Goal: Task Accomplishment & Management: Use online tool/utility

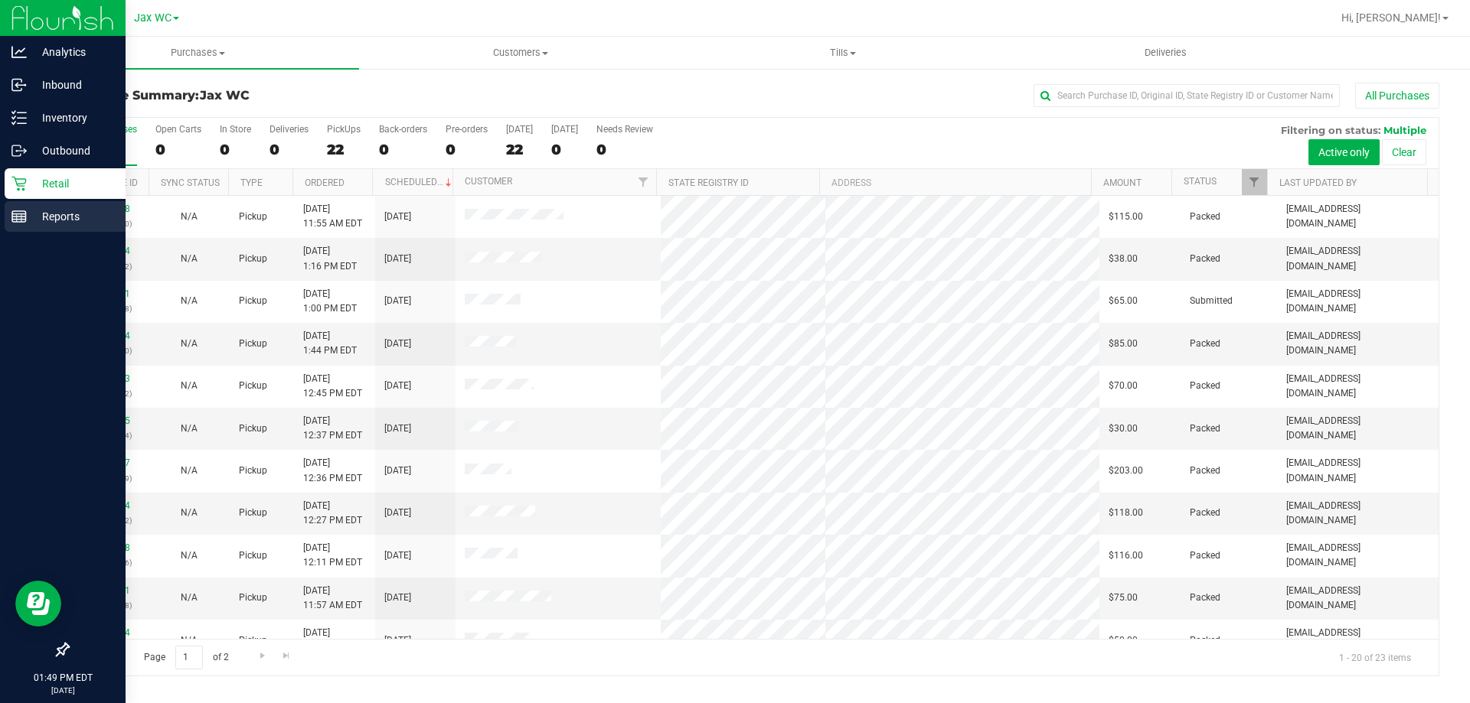
click at [37, 214] on p "Reports" at bounding box center [73, 216] width 92 height 18
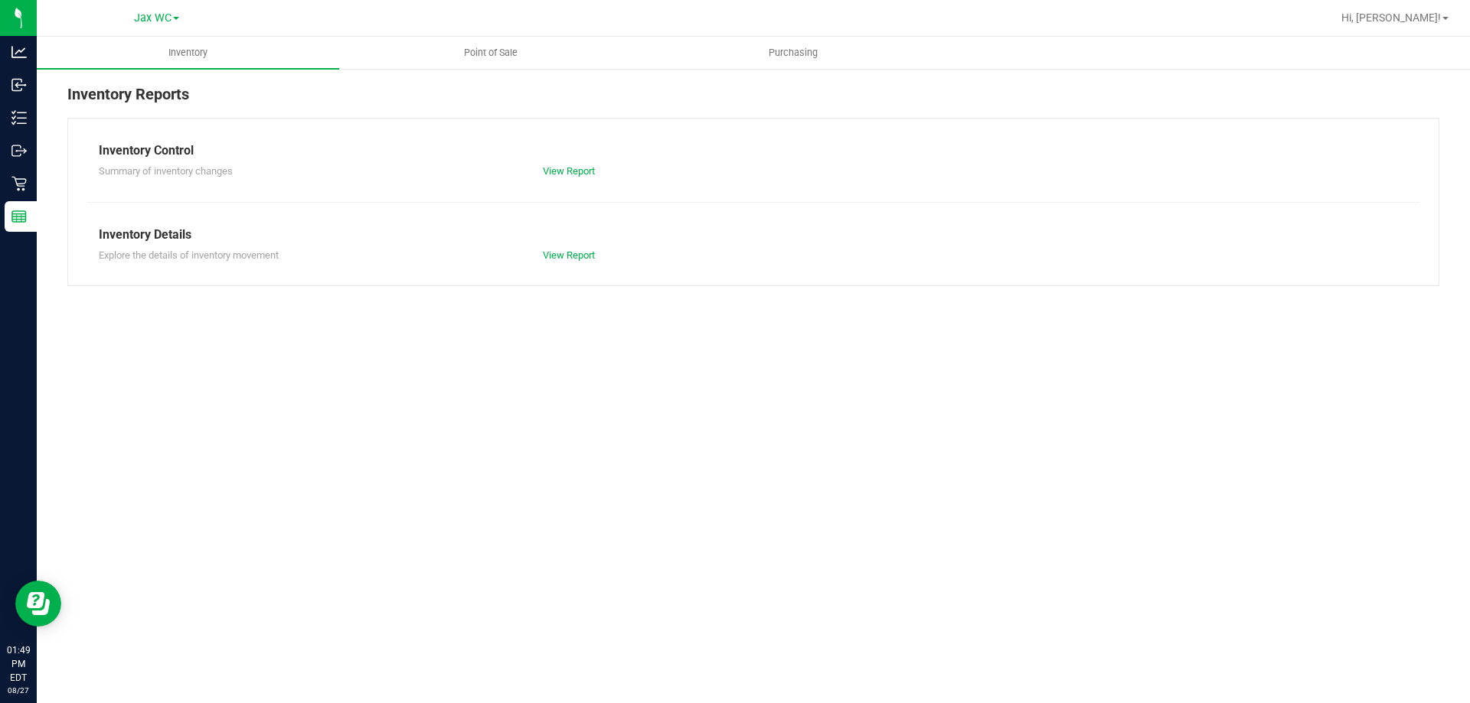
click at [510, 29] on div at bounding box center [802, 18] width 1057 height 30
click at [511, 41] on uib-tab-heading "Point of Sale" at bounding box center [490, 53] width 301 height 31
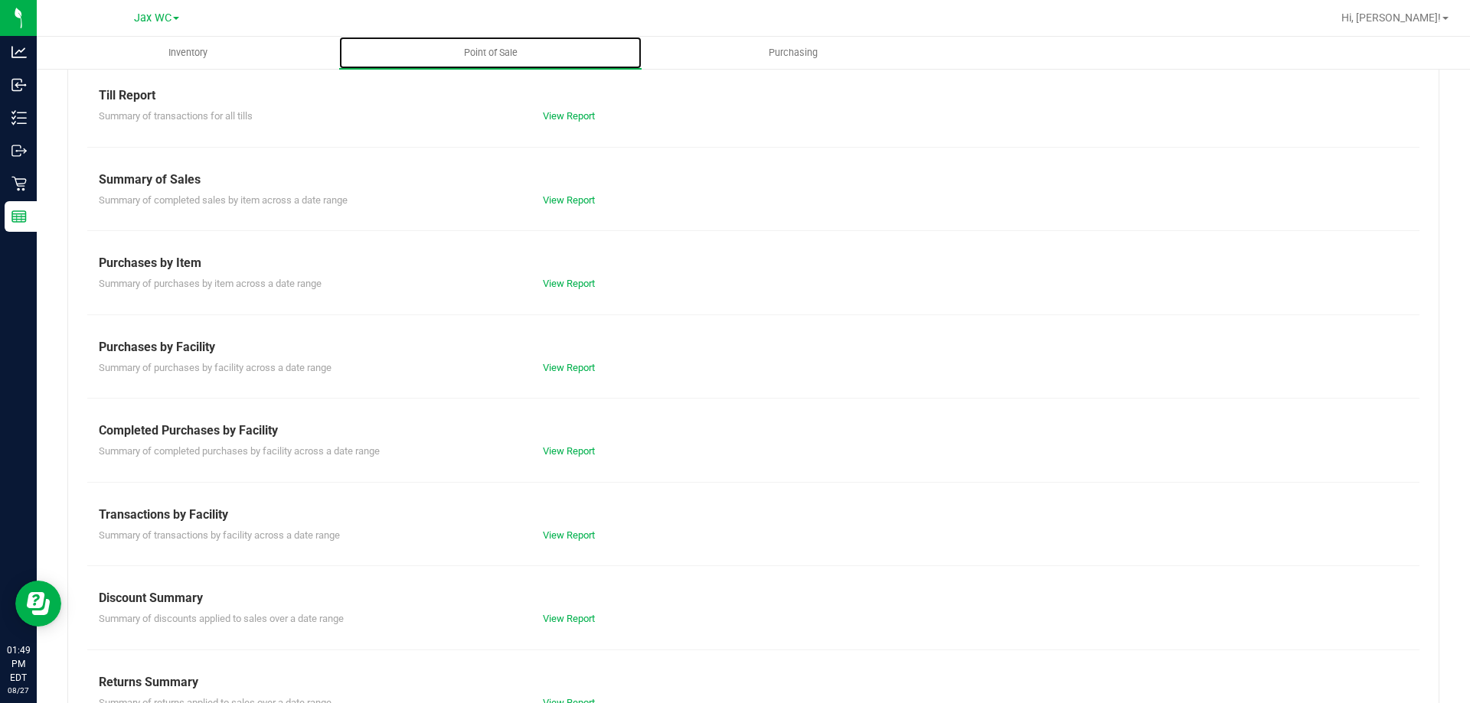
scroll to position [101, 0]
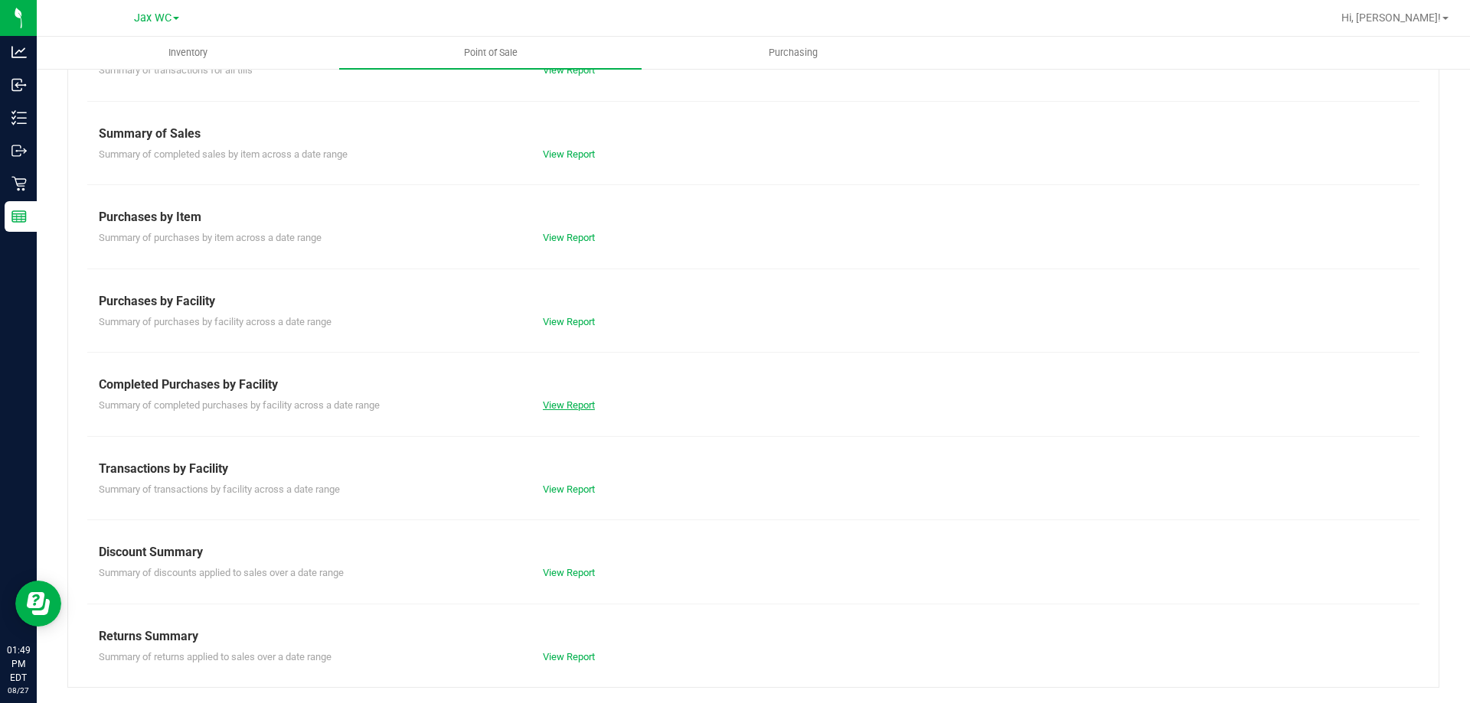
click at [585, 405] on link "View Report" at bounding box center [569, 405] width 52 height 11
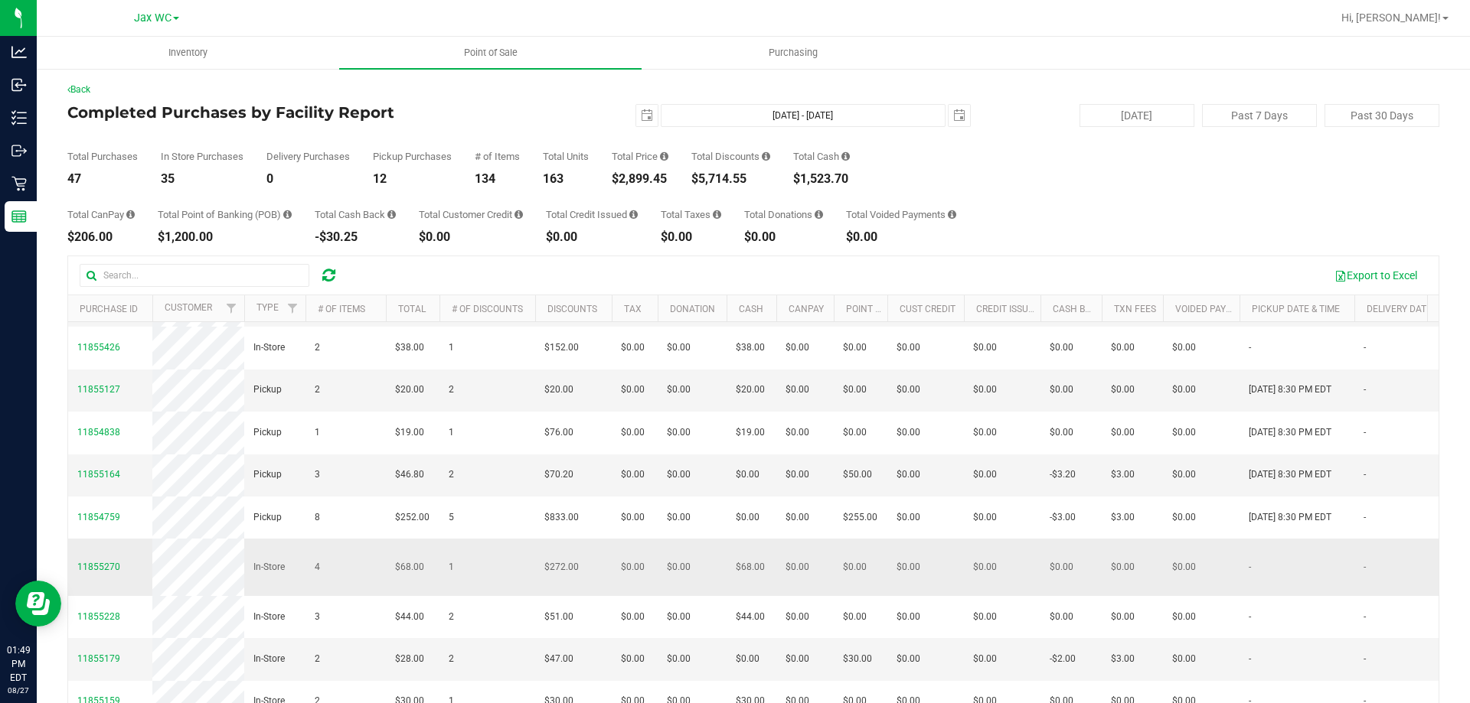
scroll to position [115, 0]
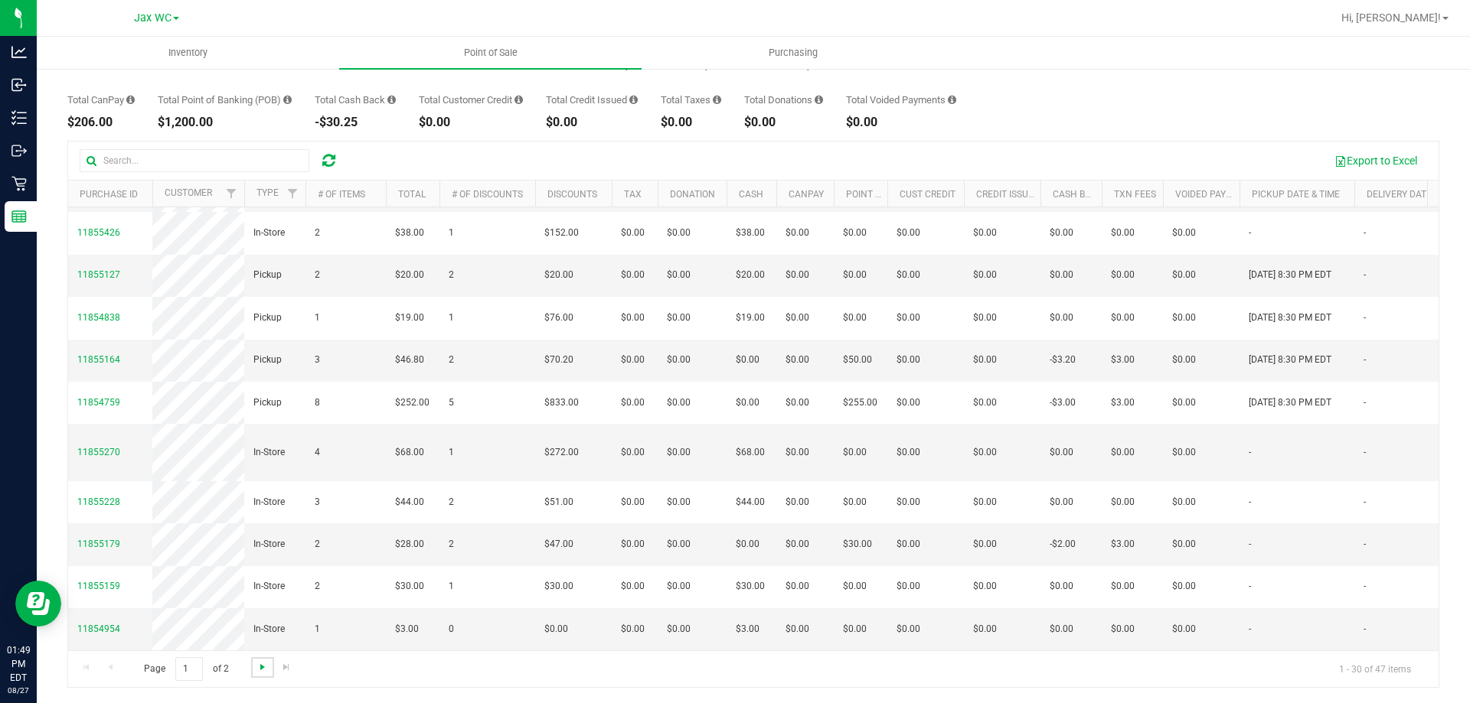
click at [260, 668] on span "Go to the next page" at bounding box center [262, 667] width 12 height 12
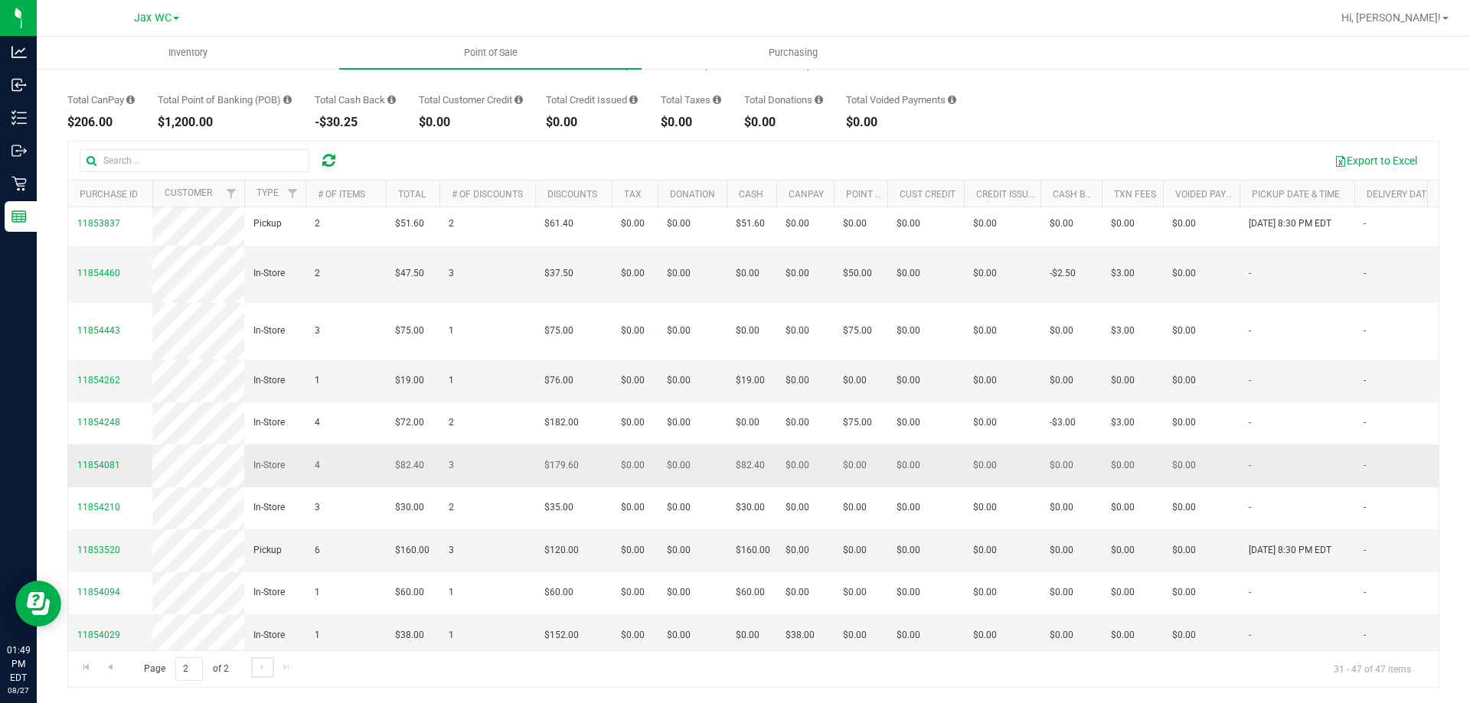
scroll to position [450, 0]
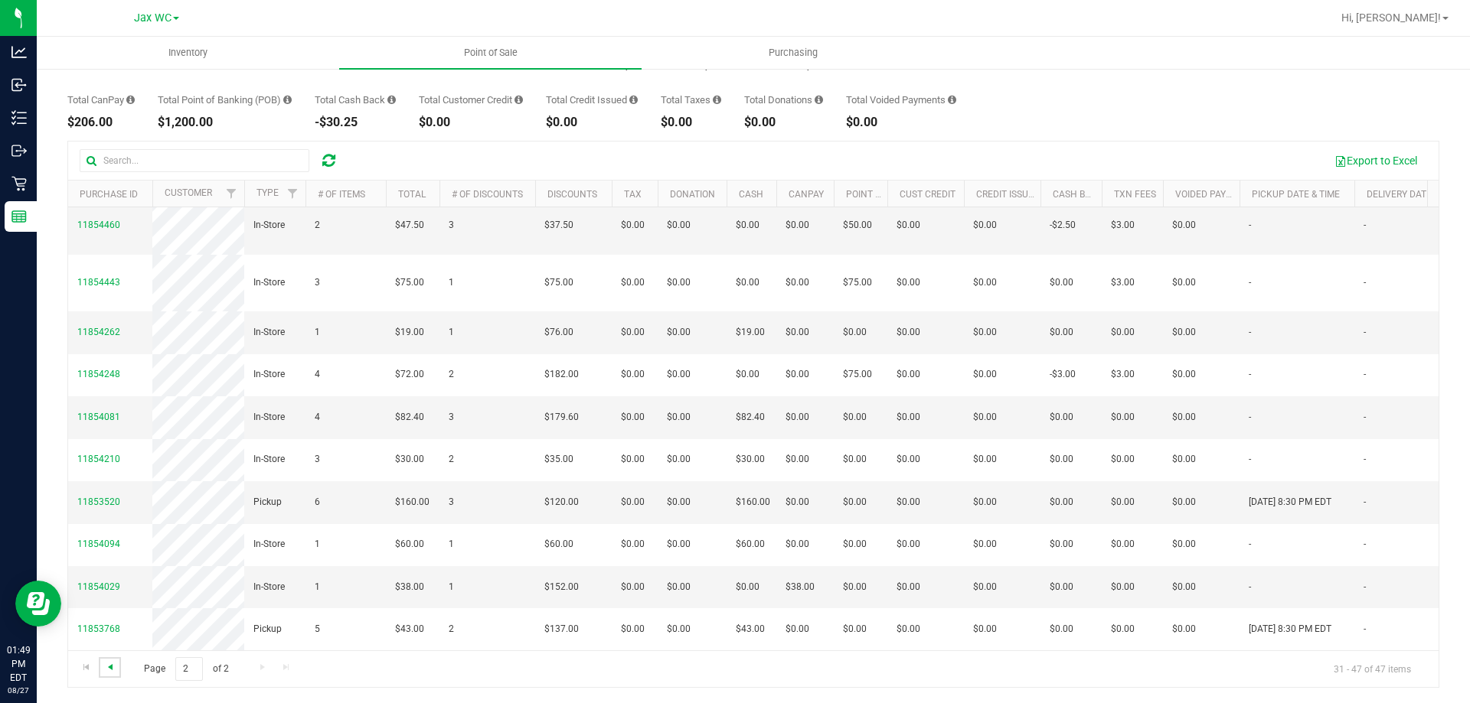
click at [114, 667] on span "Go to the previous page" at bounding box center [110, 667] width 12 height 12
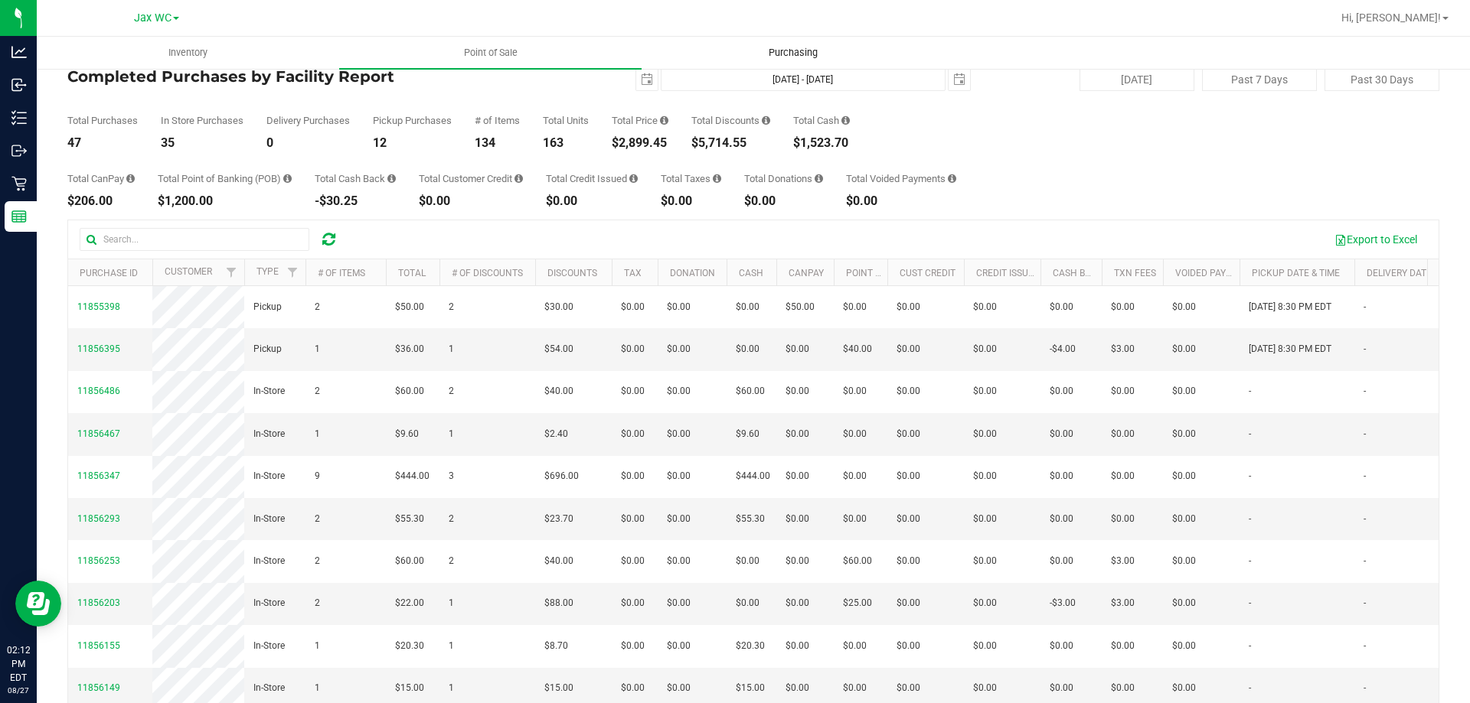
scroll to position [0, 0]
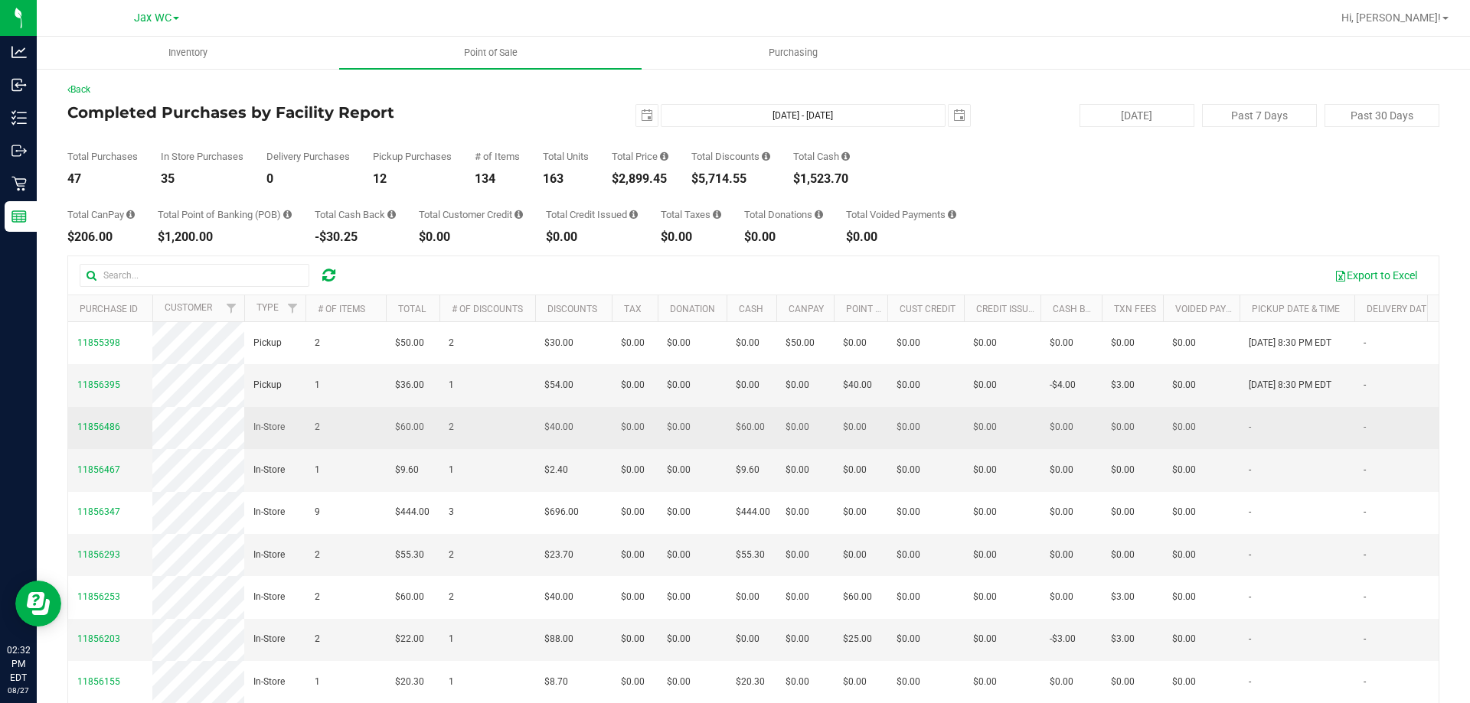
click at [533, 447] on td "2" at bounding box center [487, 428] width 96 height 42
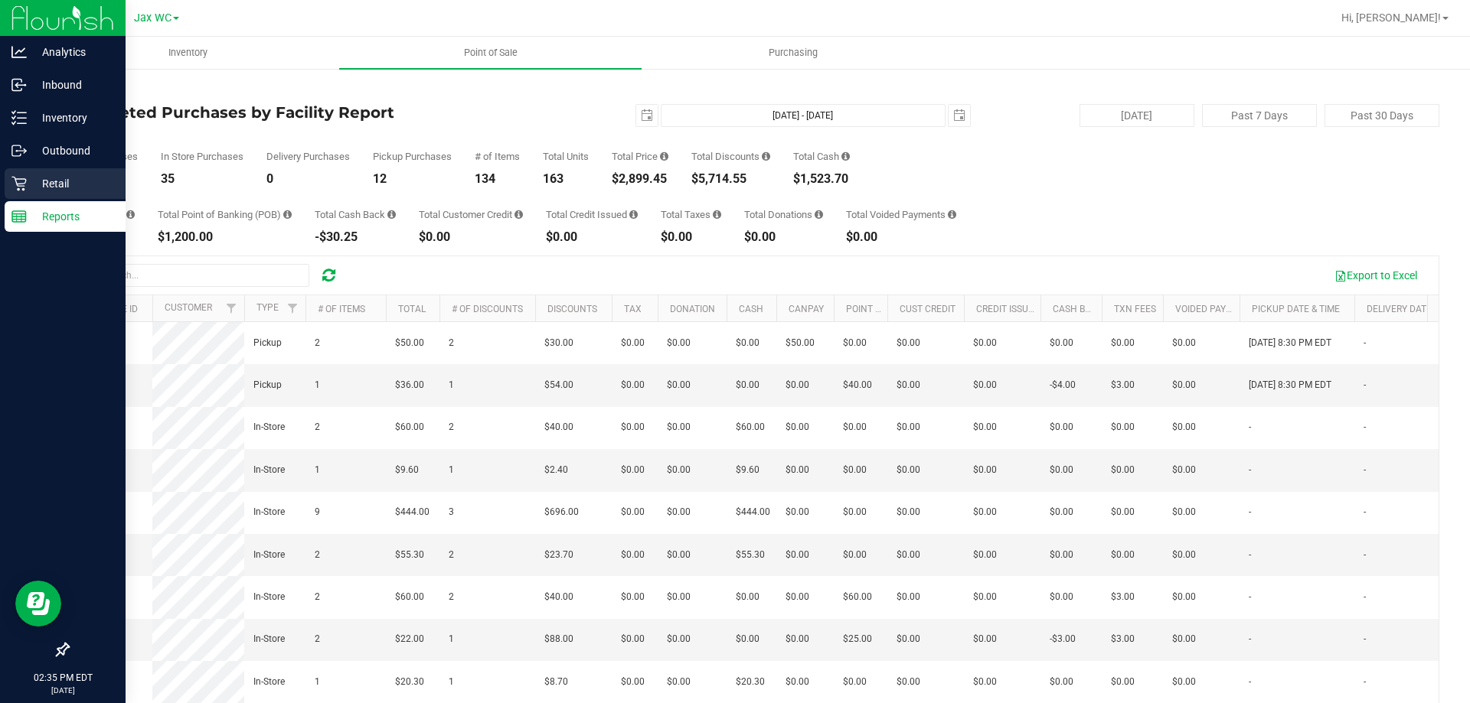
click at [15, 181] on icon at bounding box center [18, 183] width 15 height 15
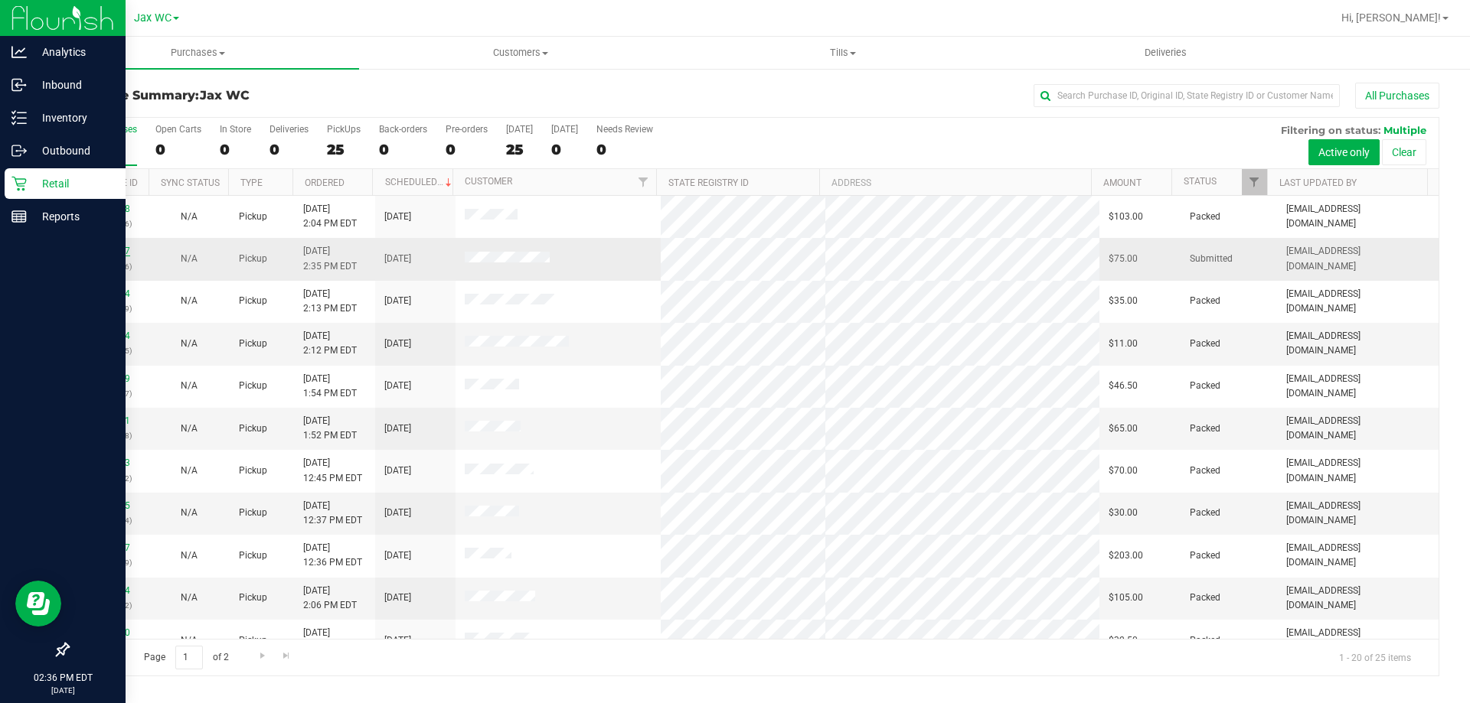
click at [109, 246] on link "11856797" at bounding box center [108, 251] width 43 height 11
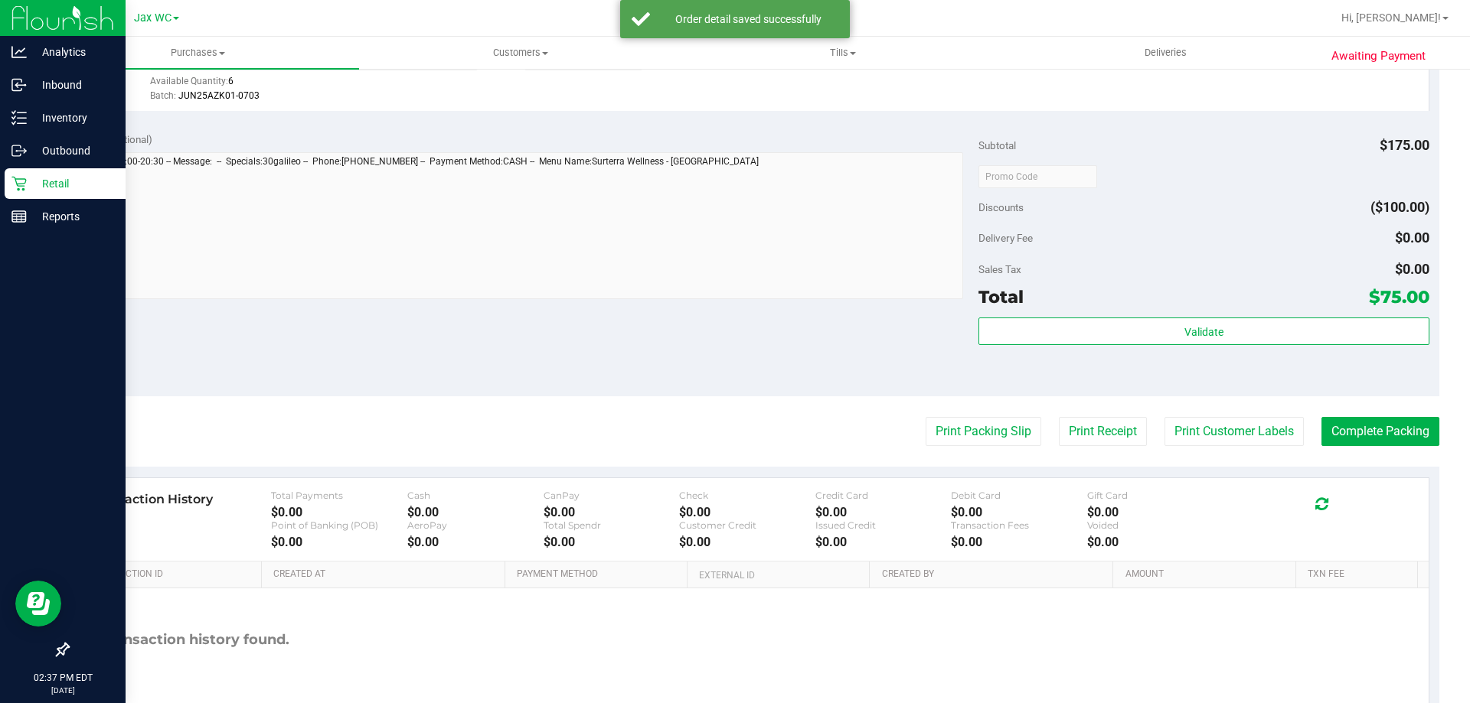
scroll to position [637, 0]
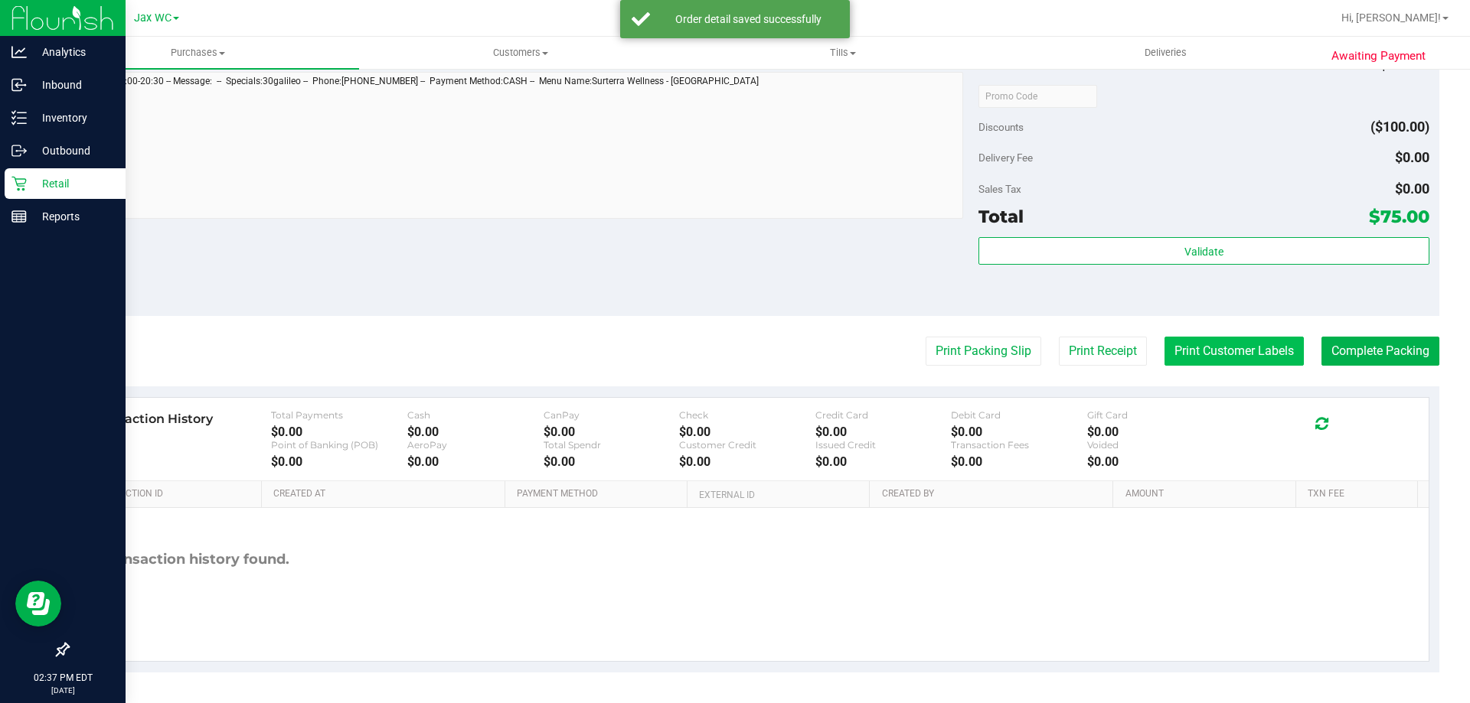
click at [1235, 340] on button "Print Customer Labels" at bounding box center [1233, 351] width 139 height 29
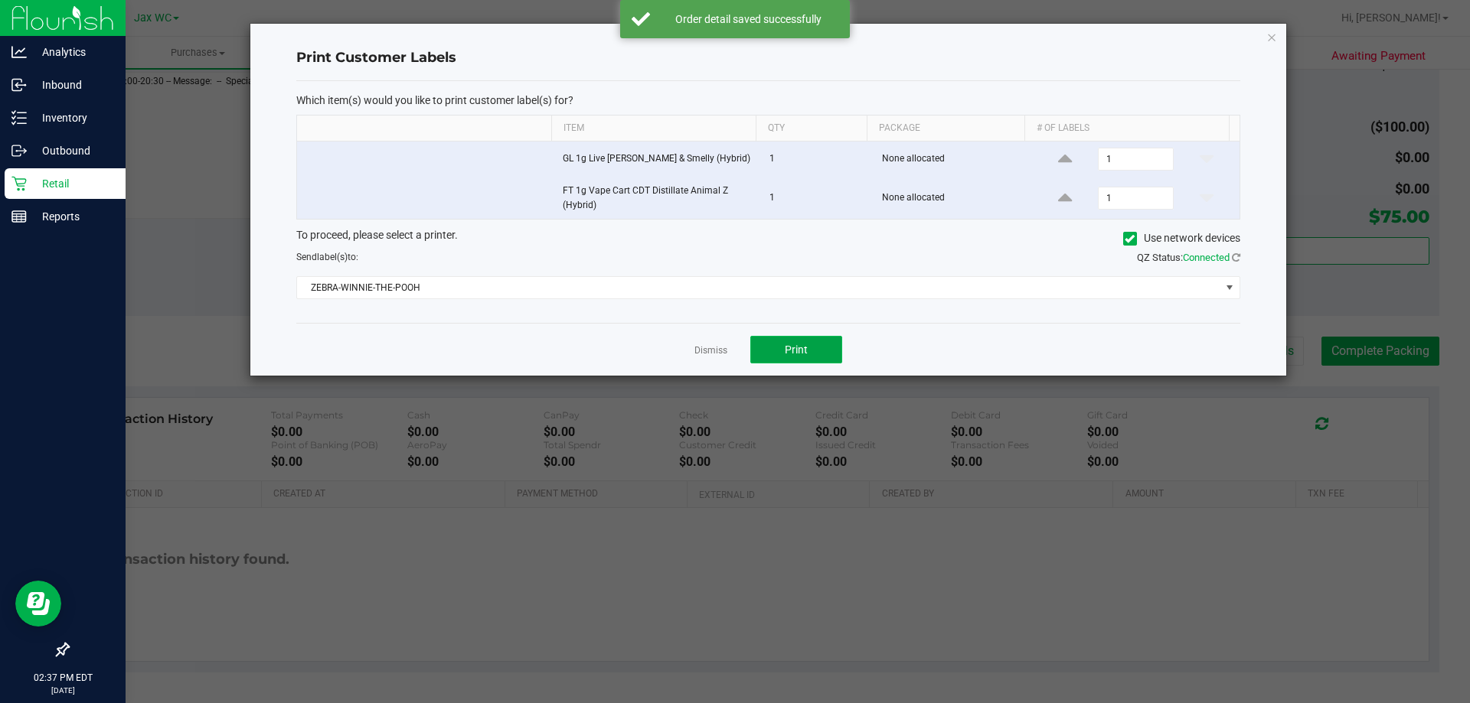
click at [802, 363] on button "Print" at bounding box center [796, 350] width 92 height 28
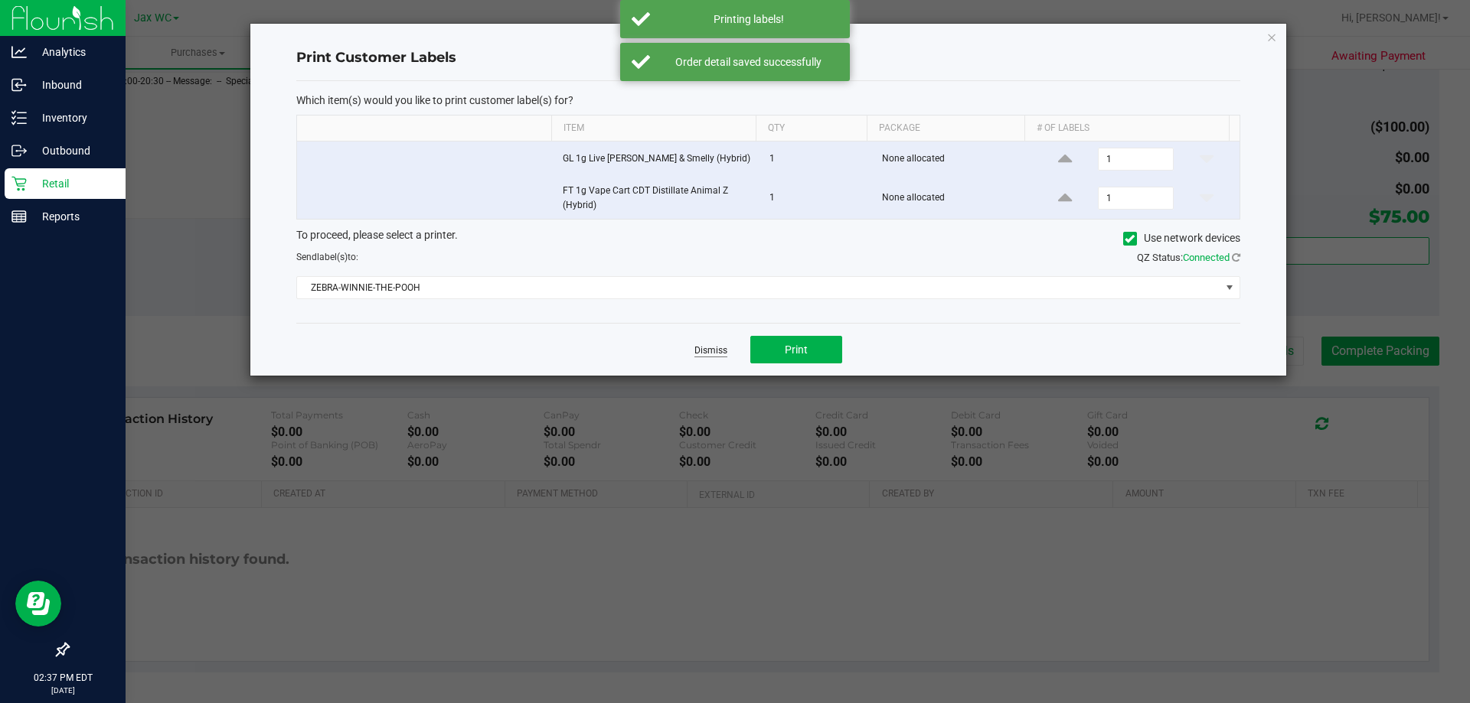
drag, startPoint x: 741, startPoint y: 343, endPoint x: 715, endPoint y: 347, distance: 26.3
click at [733, 344] on div "Dismiss Print" at bounding box center [768, 349] width 944 height 53
click at [692, 353] on div "Dismiss Print" at bounding box center [768, 349] width 944 height 53
click at [699, 342] on app-cancel-button "Dismiss" at bounding box center [710, 350] width 33 height 16
click at [713, 343] on app-cancel-button "Dismiss" at bounding box center [710, 350] width 33 height 16
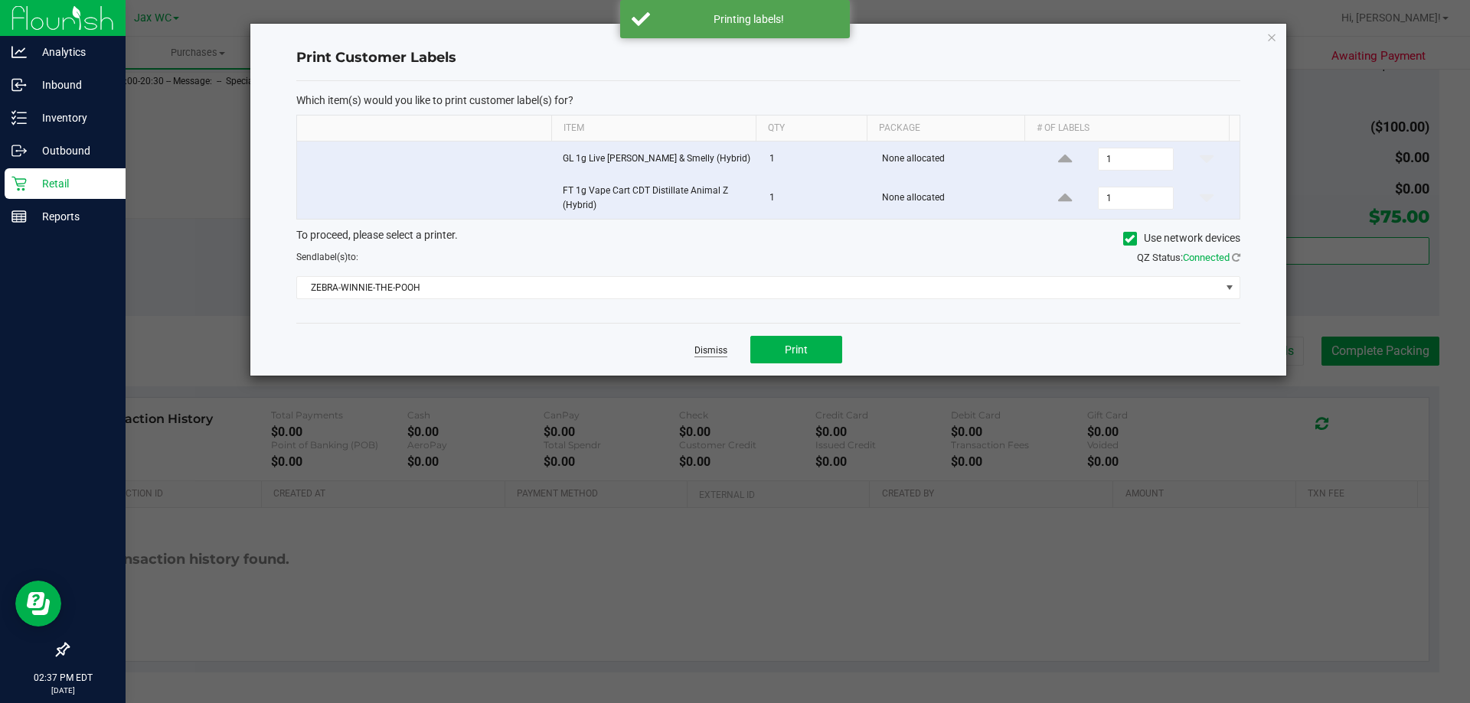
click at [701, 344] on link "Dismiss" at bounding box center [710, 350] width 33 height 13
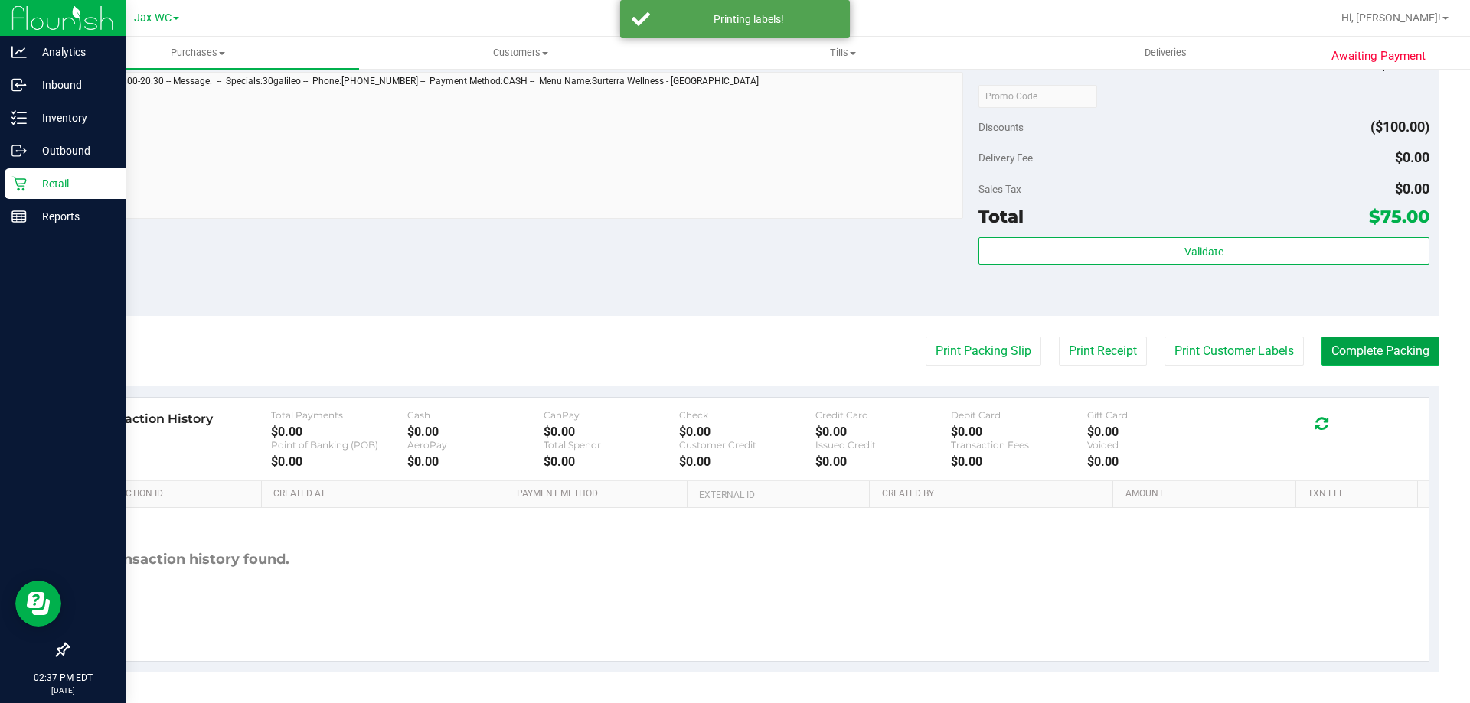
click at [1381, 345] on button "Complete Packing" at bounding box center [1380, 351] width 118 height 29
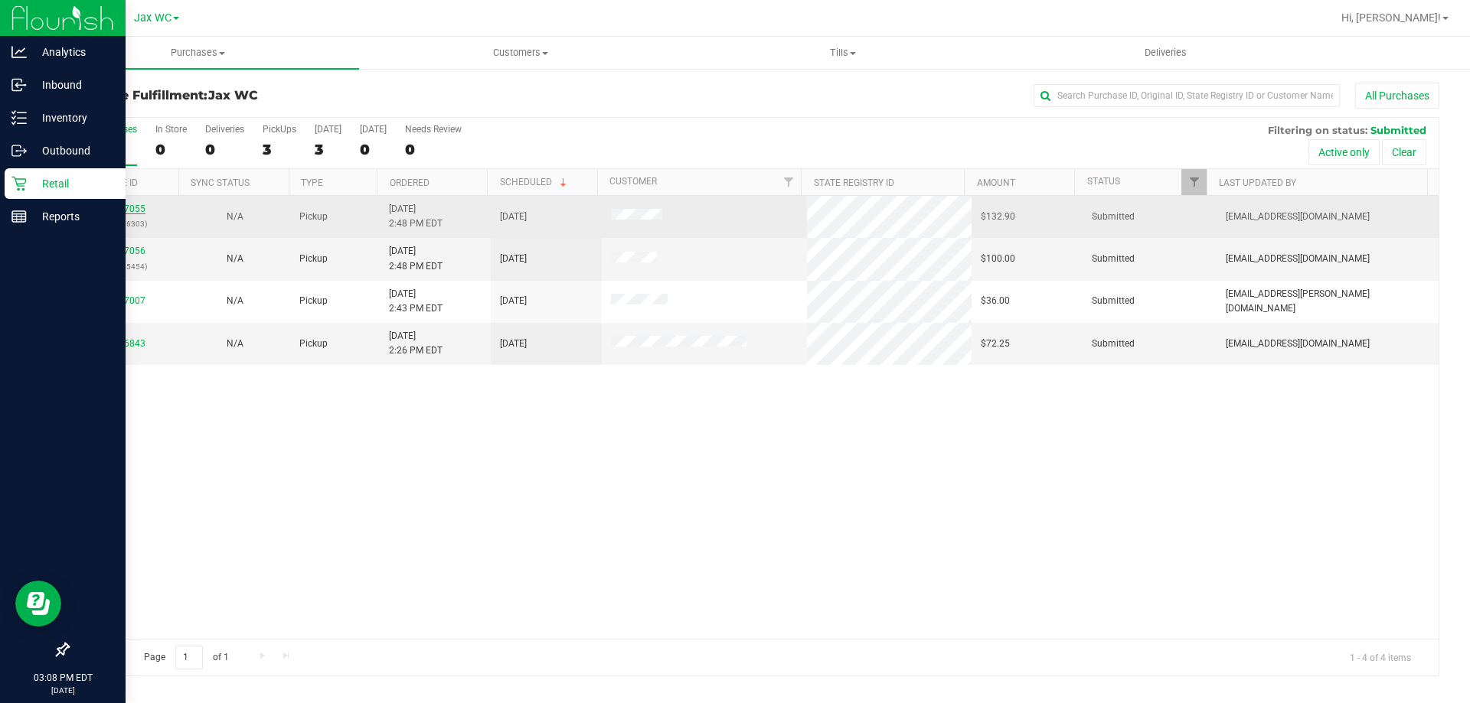
click at [137, 212] on link "11857055" at bounding box center [124, 209] width 43 height 11
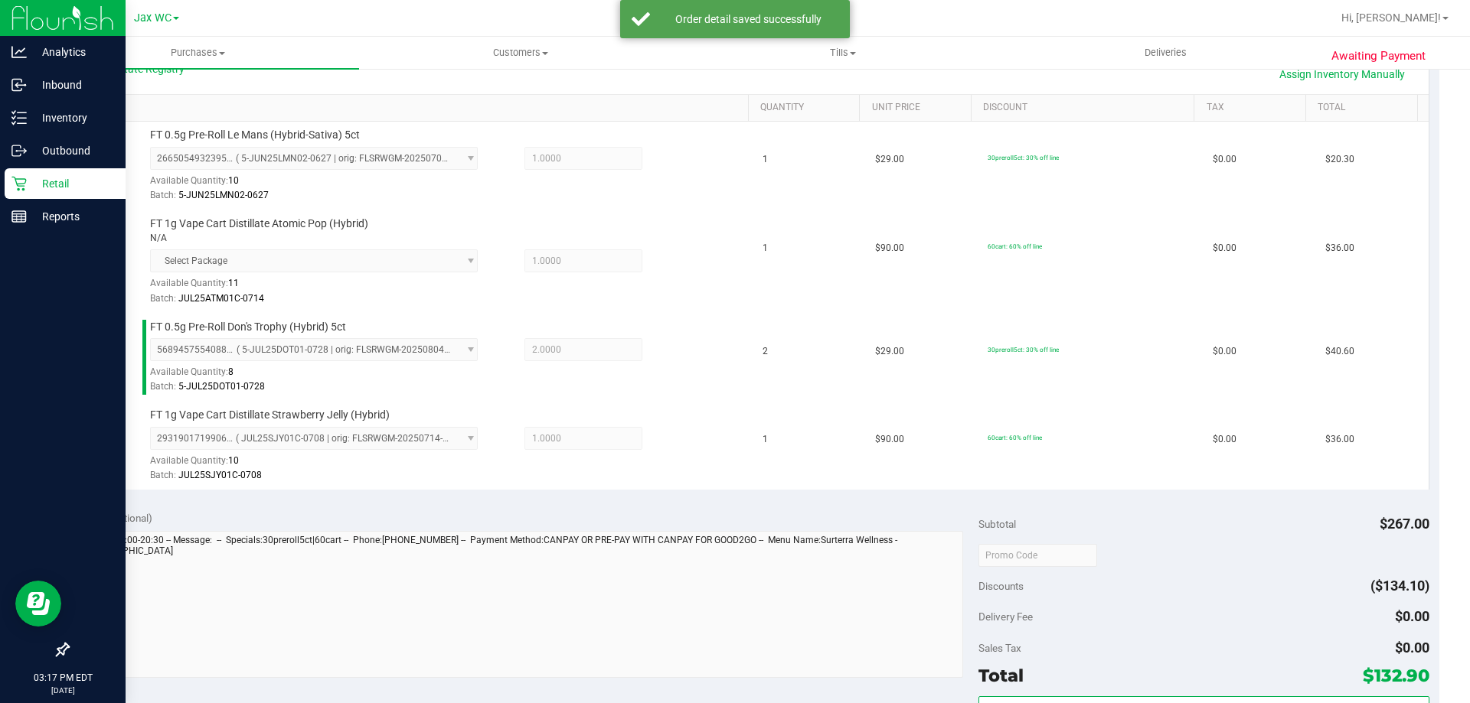
scroll to position [828, 0]
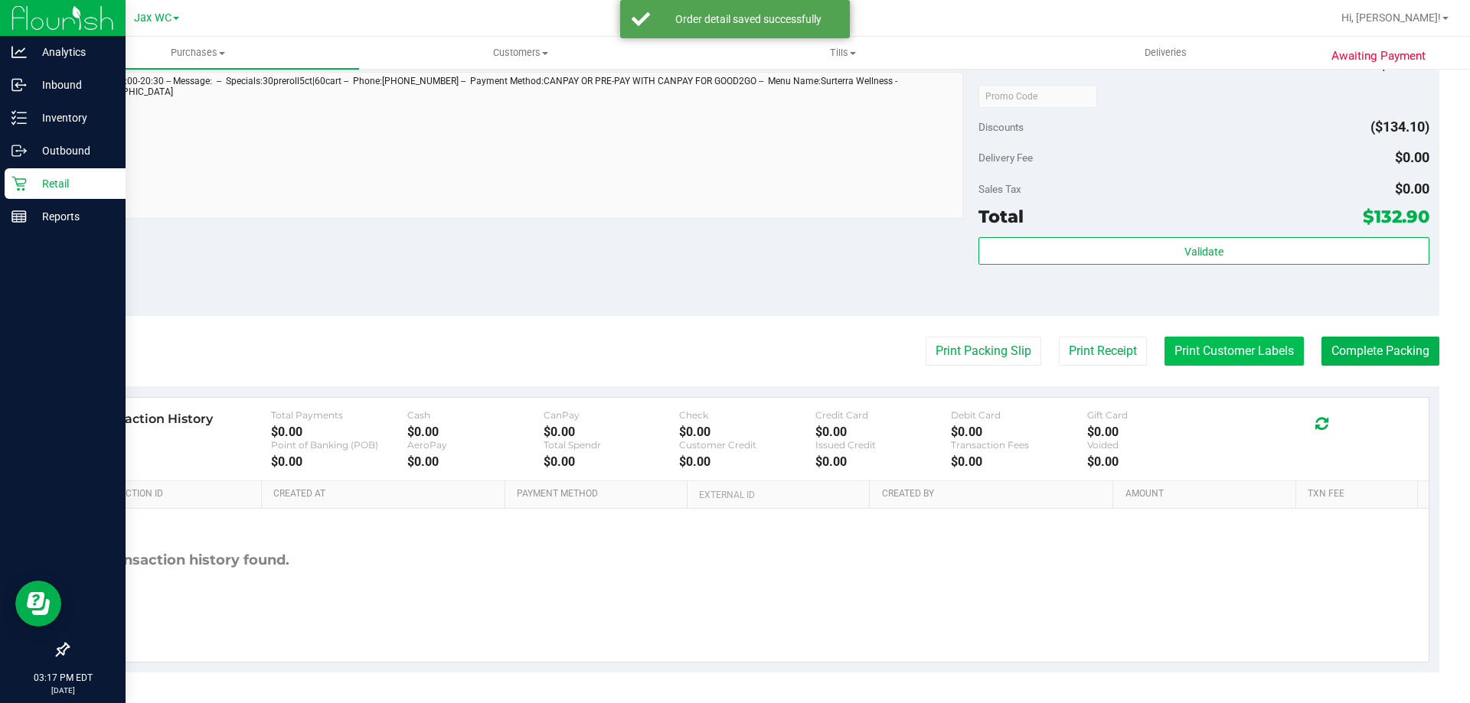
click at [1164, 346] on button "Print Customer Labels" at bounding box center [1233, 351] width 139 height 29
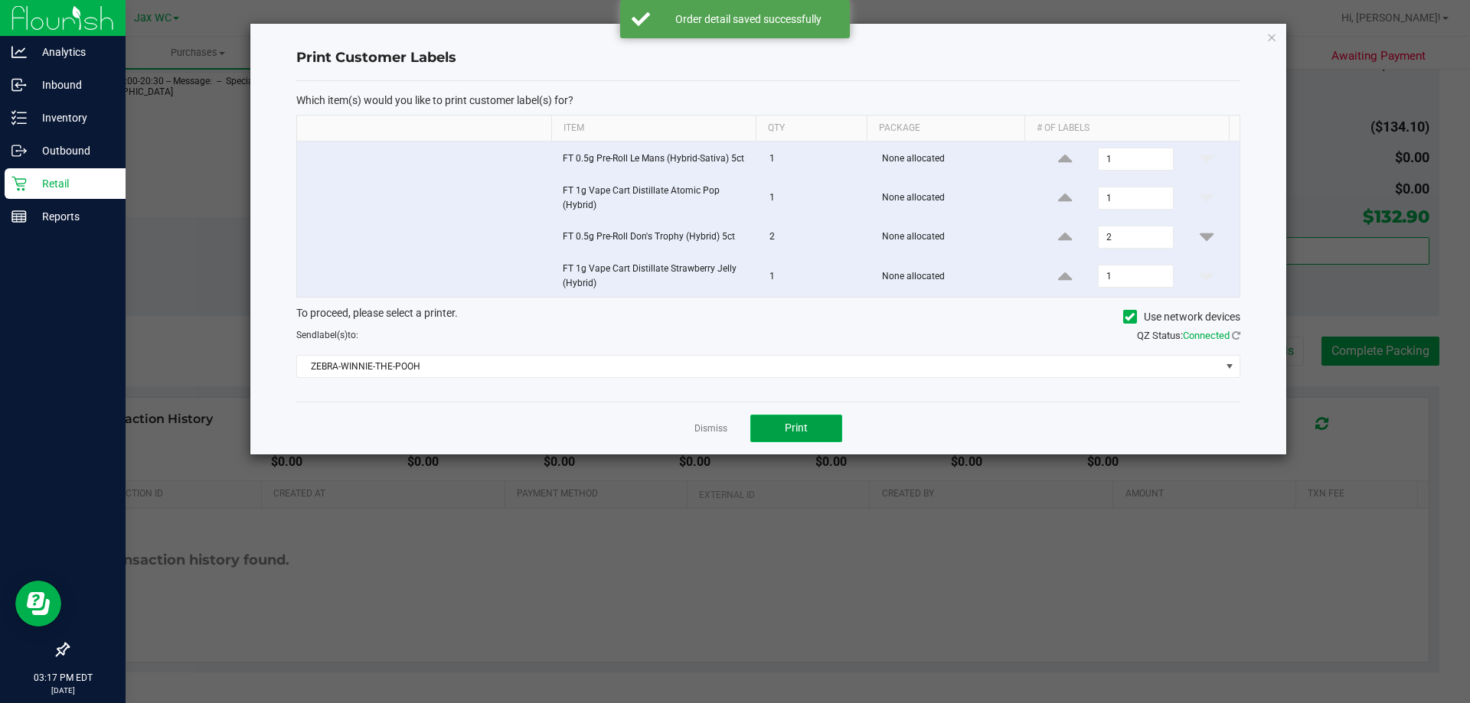
click at [790, 424] on span "Print" at bounding box center [796, 428] width 23 height 12
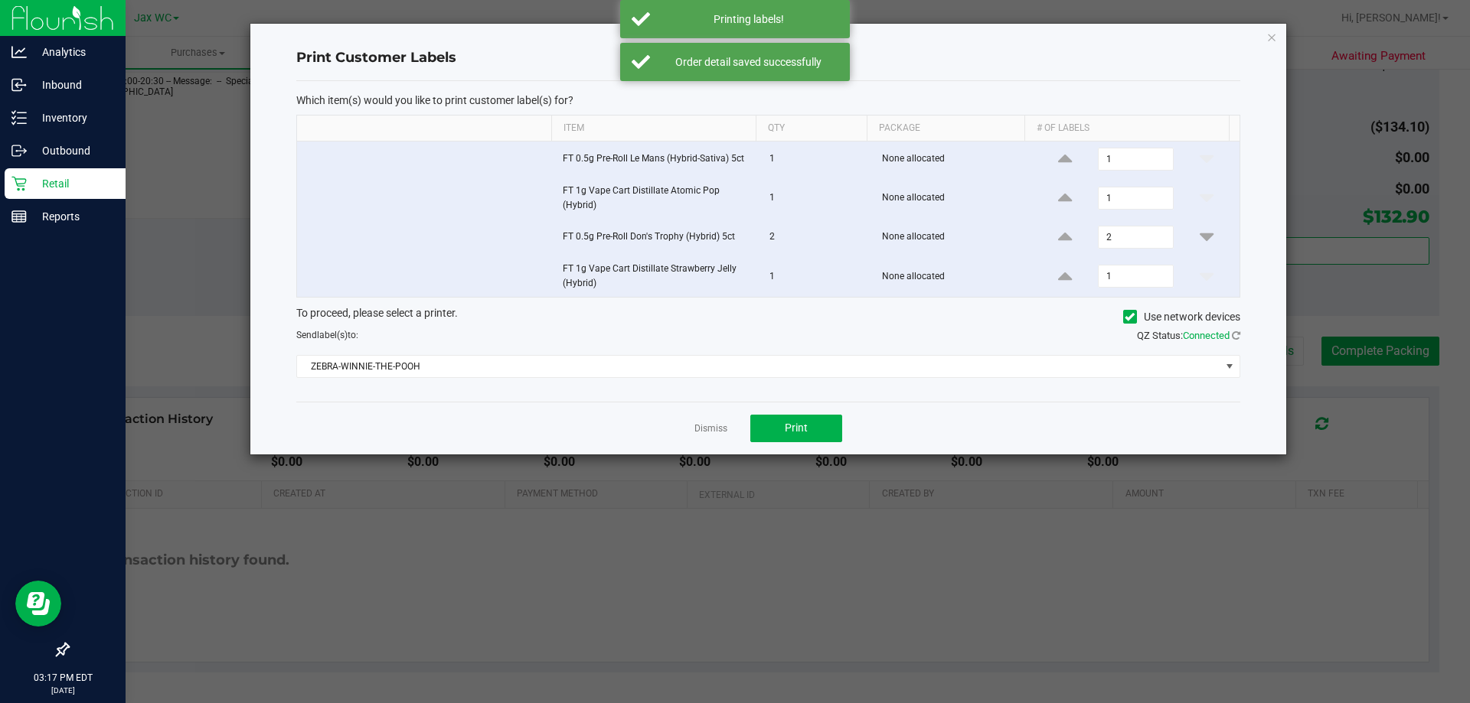
click at [684, 422] on div "Dismiss Print" at bounding box center [768, 428] width 944 height 53
drag, startPoint x: 696, startPoint y: 429, endPoint x: 779, endPoint y: 406, distance: 86.5
click at [698, 429] on link "Dismiss" at bounding box center [710, 429] width 33 height 13
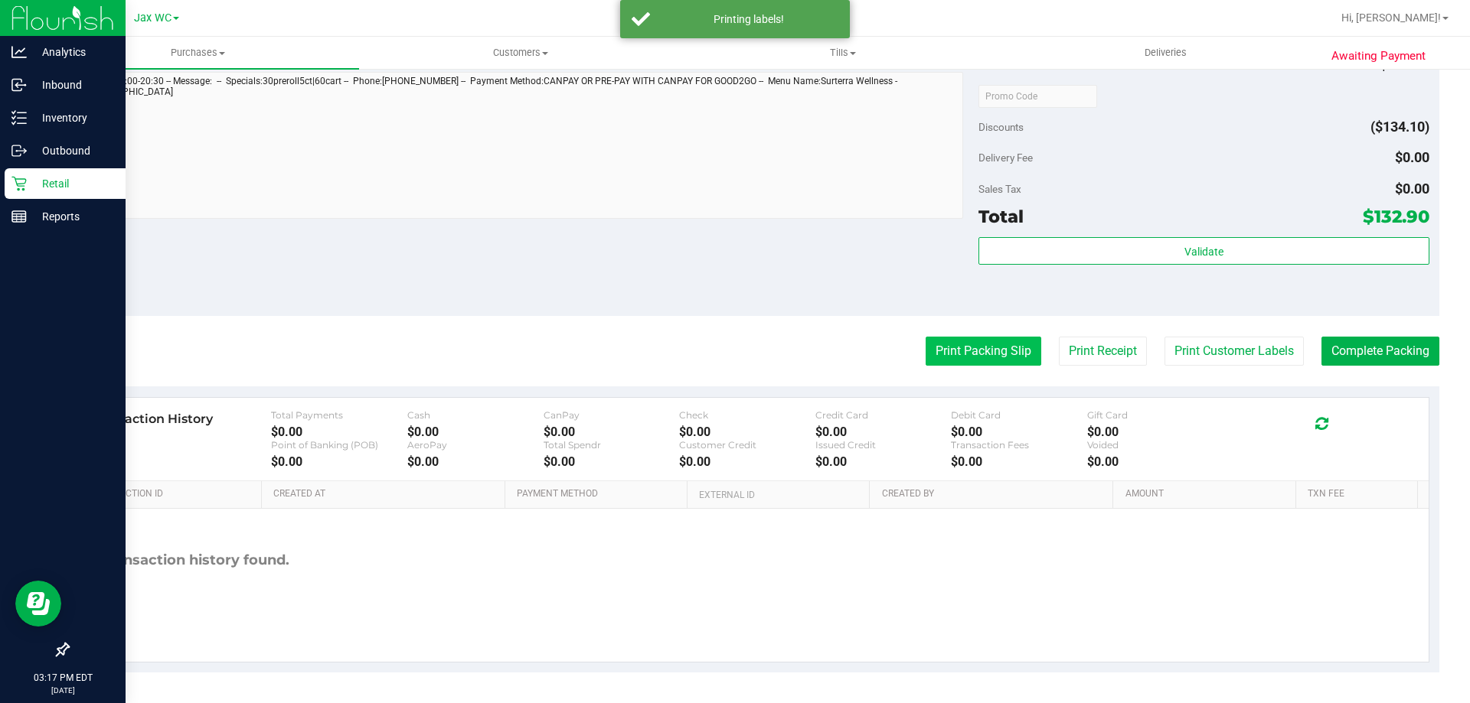
click at [969, 360] on button "Print Packing Slip" at bounding box center [983, 351] width 116 height 29
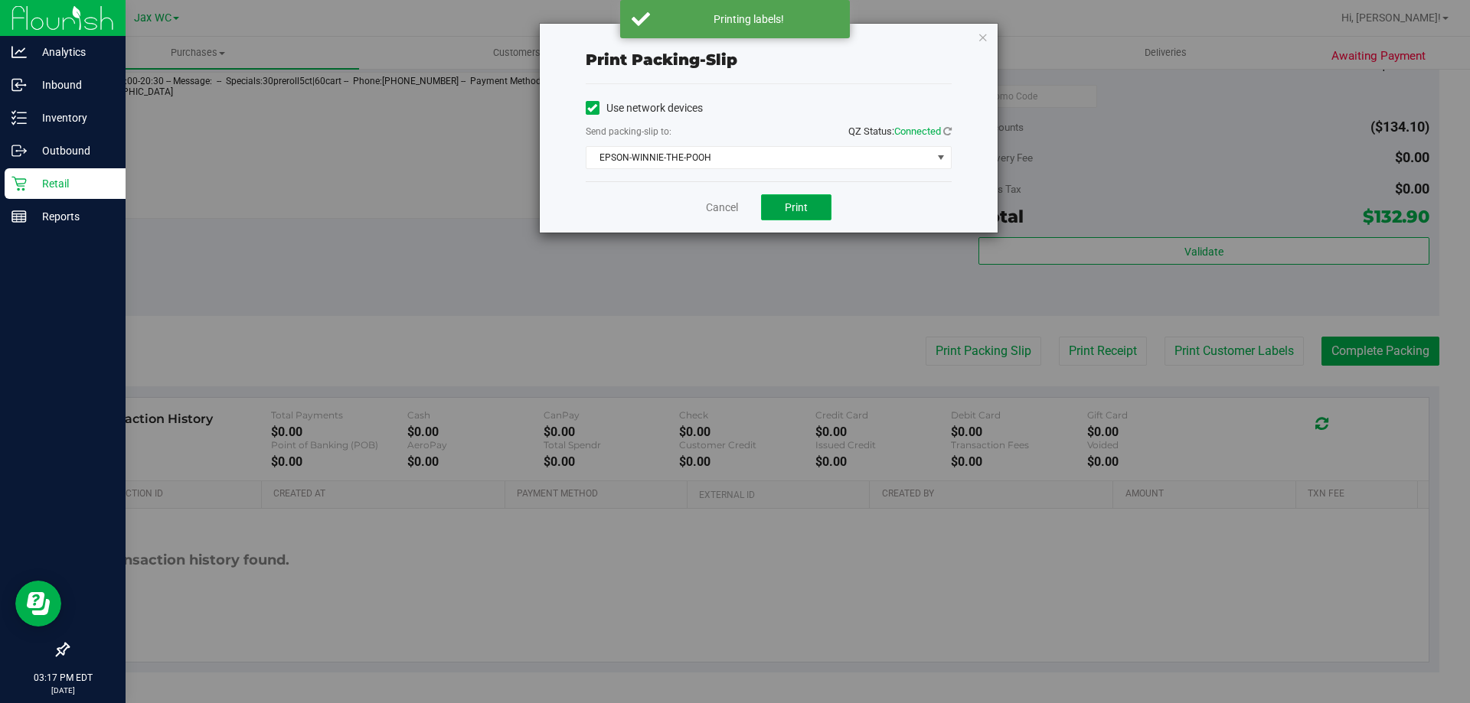
click at [819, 204] on button "Print" at bounding box center [796, 207] width 70 height 26
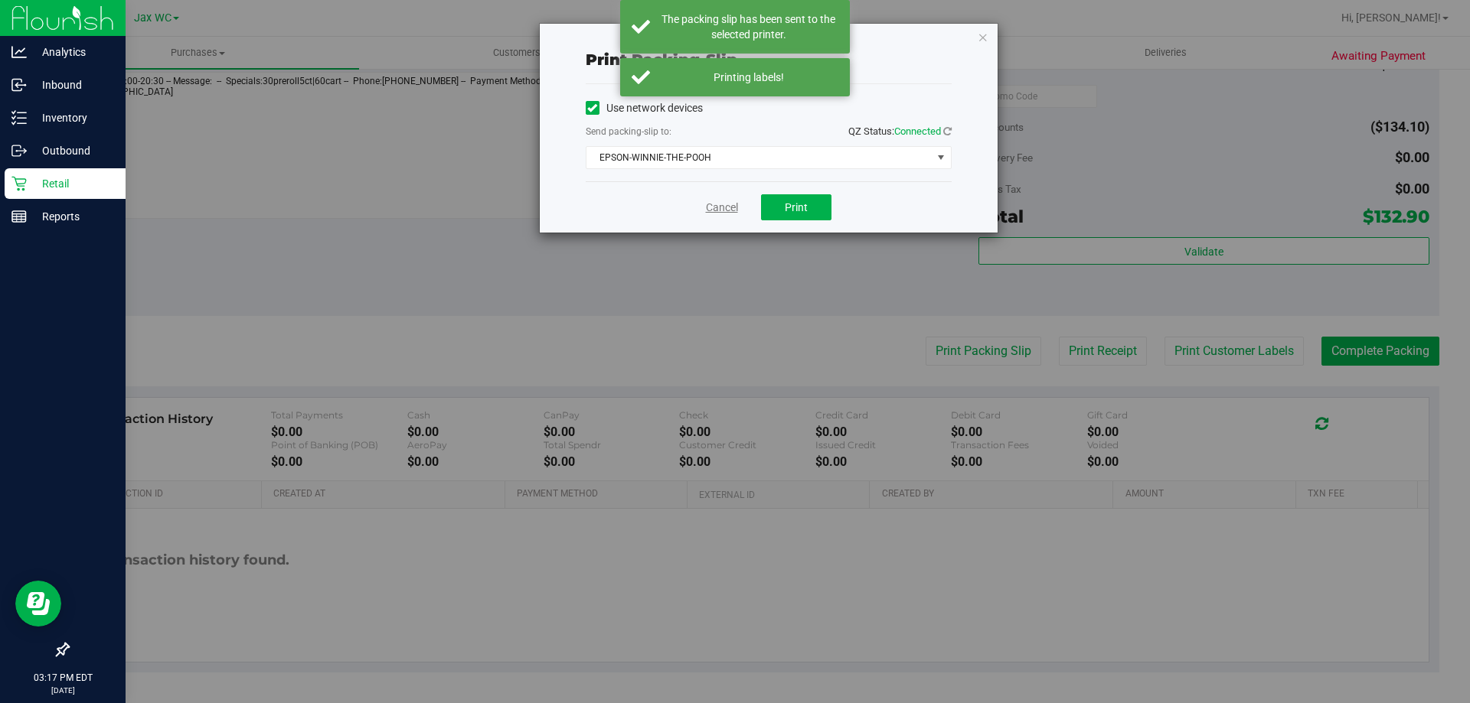
click at [711, 203] on link "Cancel" at bounding box center [722, 208] width 32 height 16
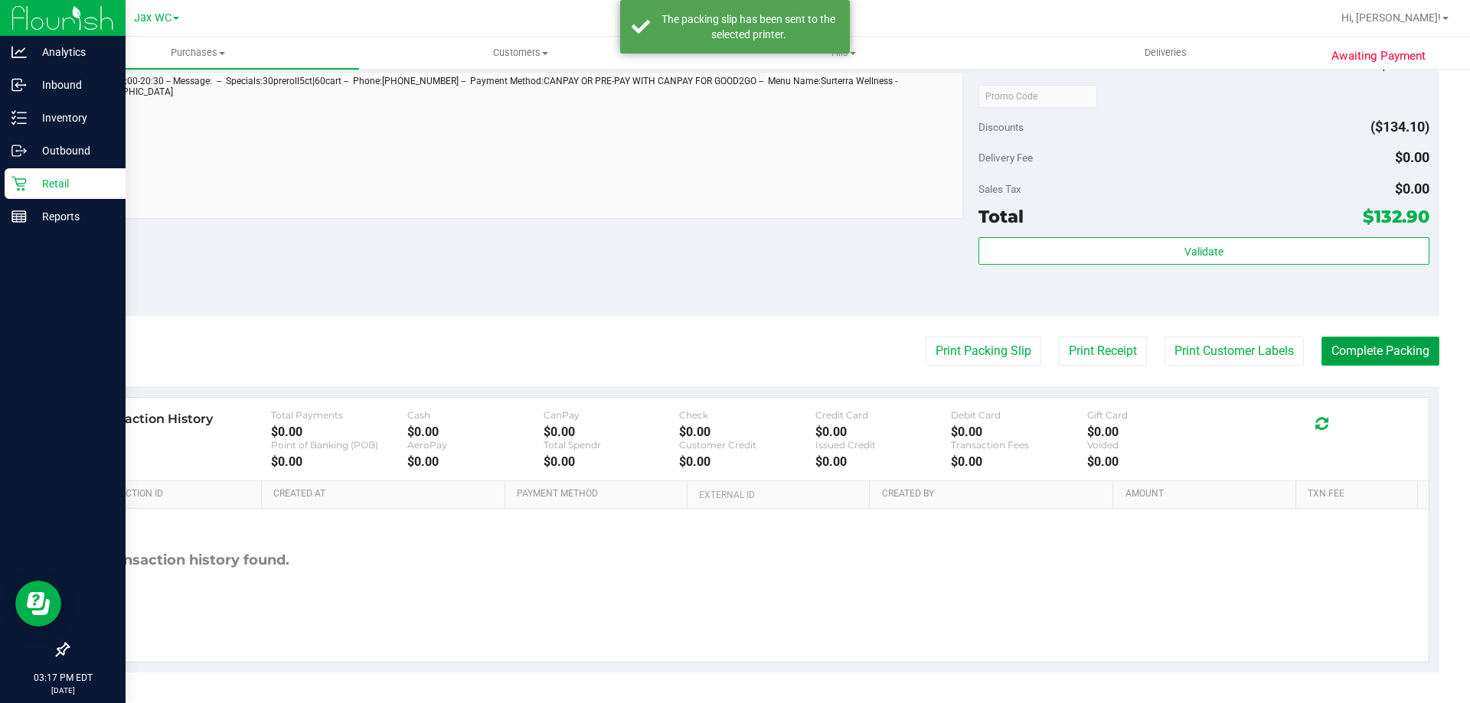
click at [1369, 345] on button "Complete Packing" at bounding box center [1380, 351] width 118 height 29
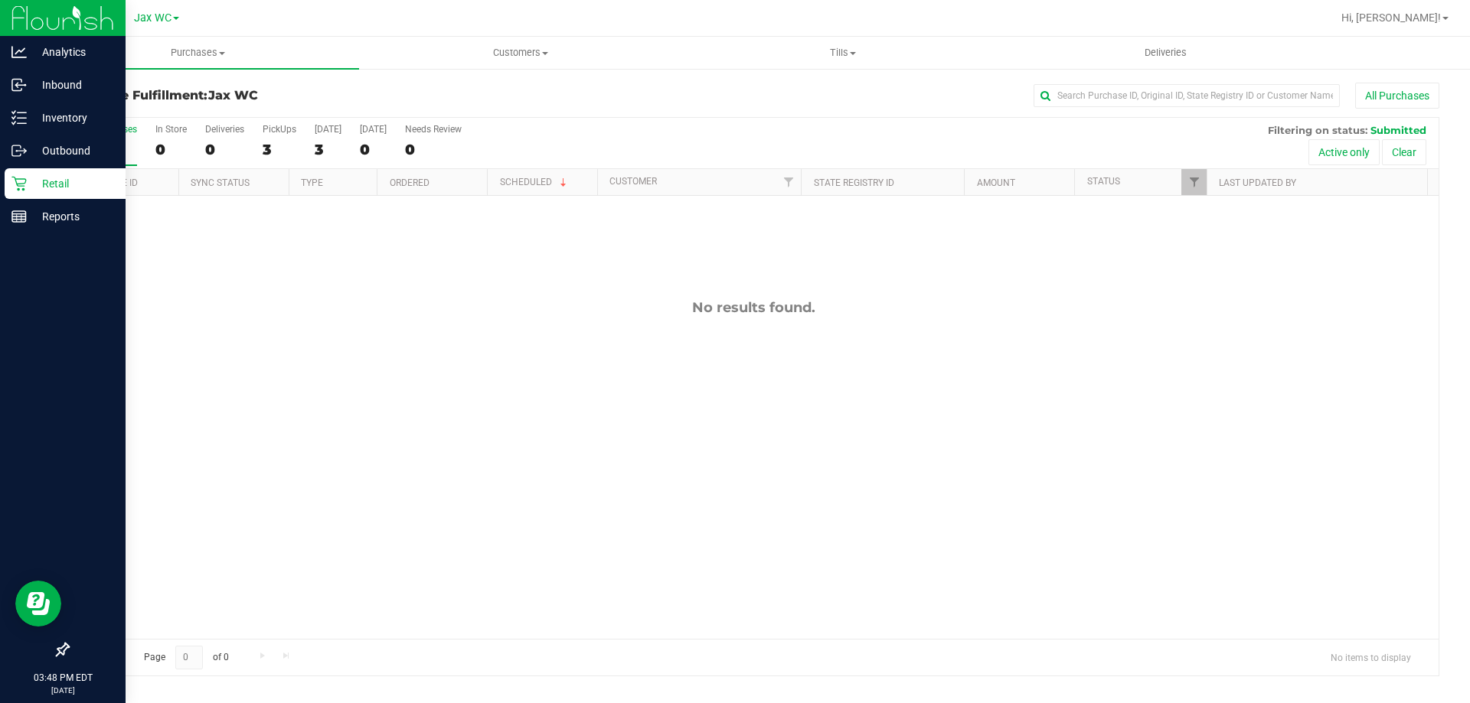
click at [55, 175] on p "Retail" at bounding box center [73, 184] width 92 height 18
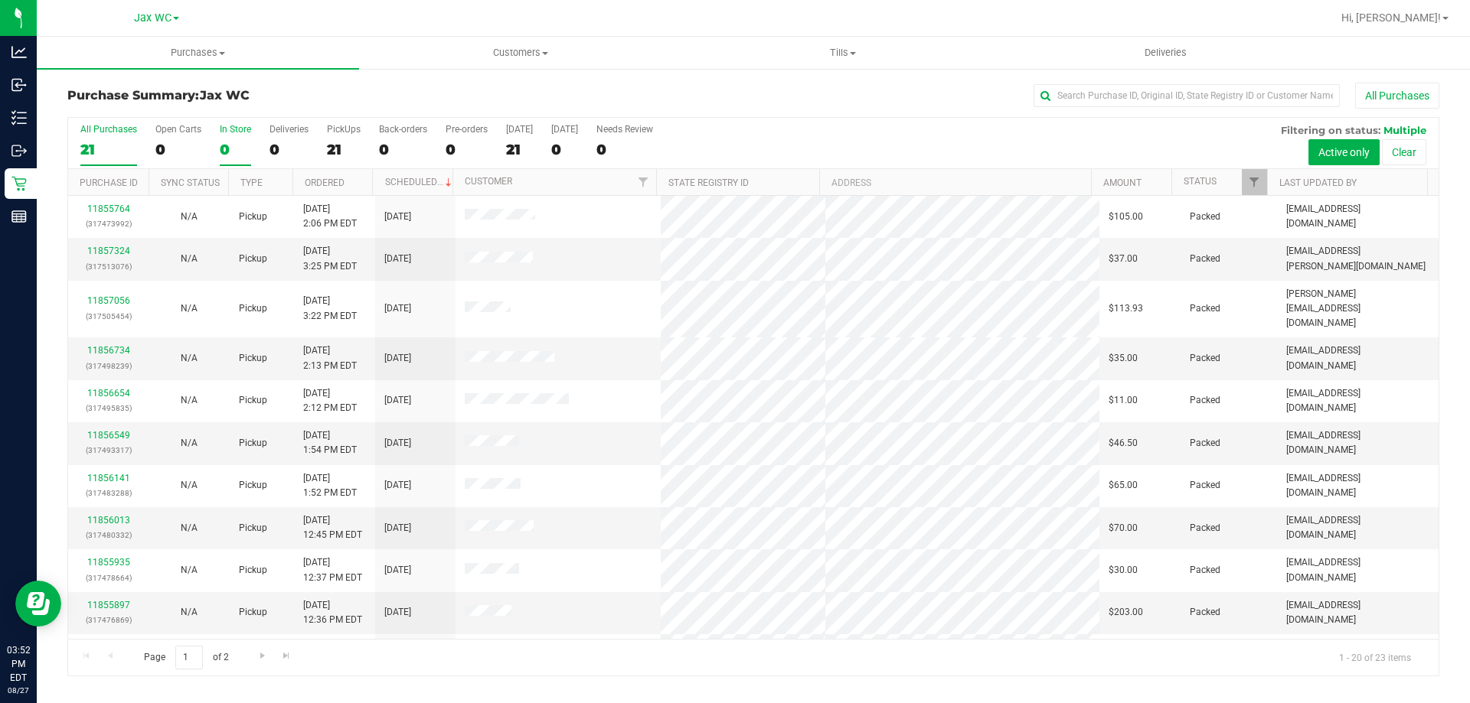
click at [227, 154] on div "0" at bounding box center [235, 150] width 31 height 18
click at [0, 0] on input "In Store 0" at bounding box center [0, 0] width 0 height 0
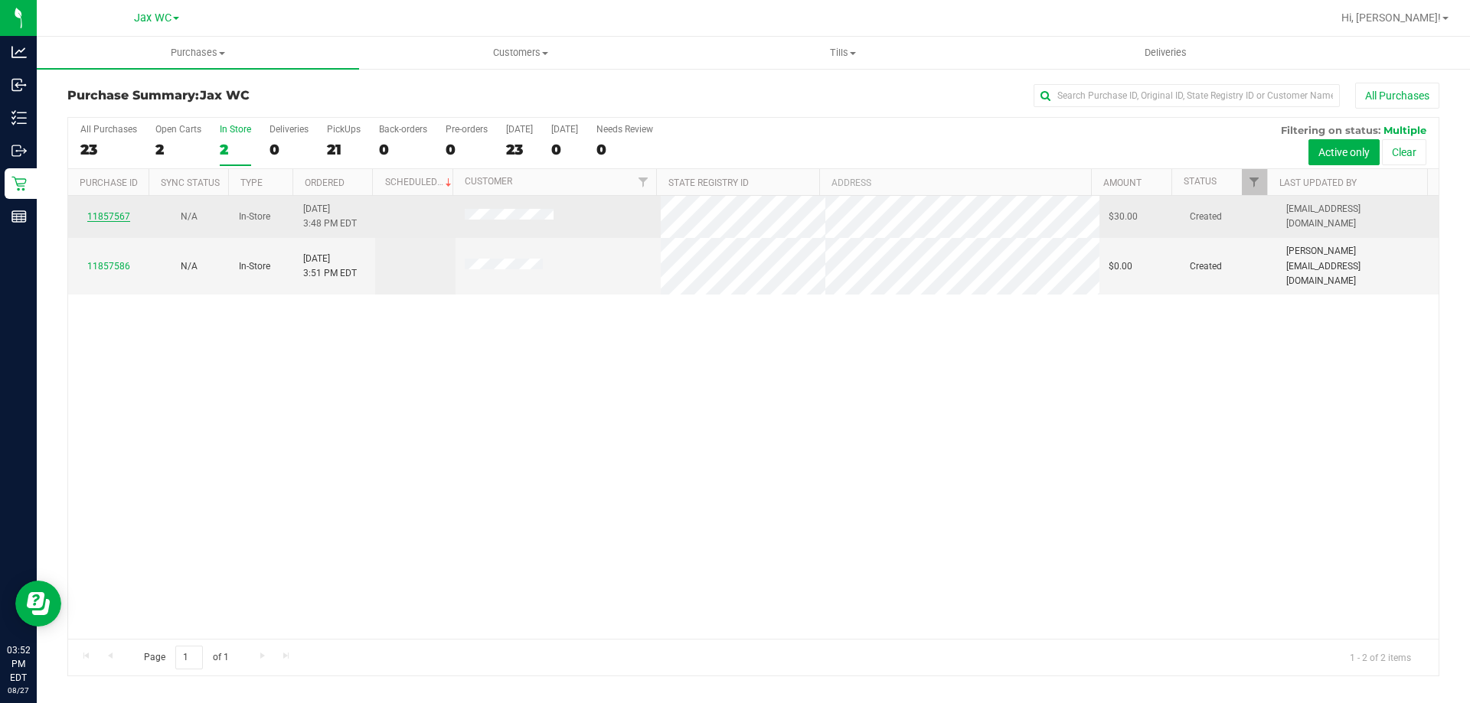
click at [114, 216] on link "11857567" at bounding box center [108, 216] width 43 height 11
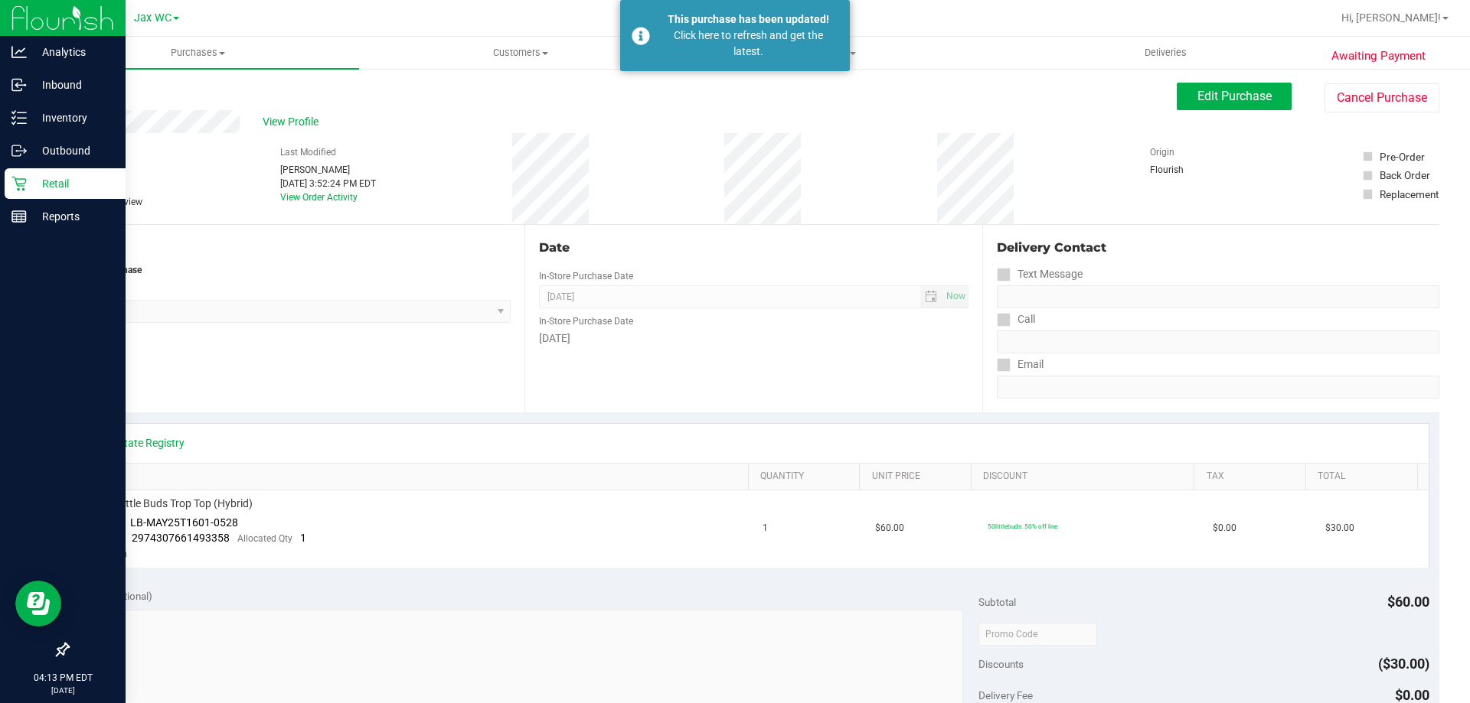
click at [18, 181] on icon at bounding box center [18, 183] width 15 height 15
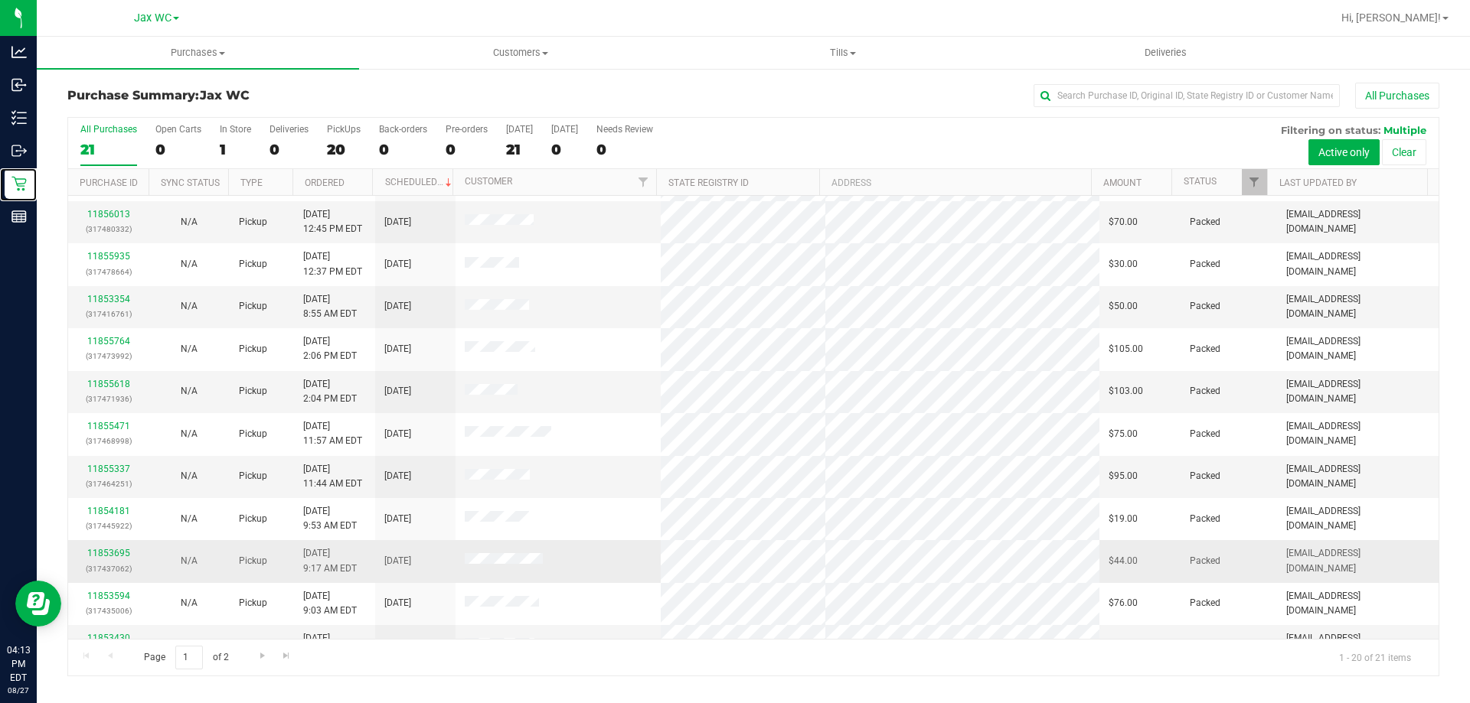
scroll to position [404, 0]
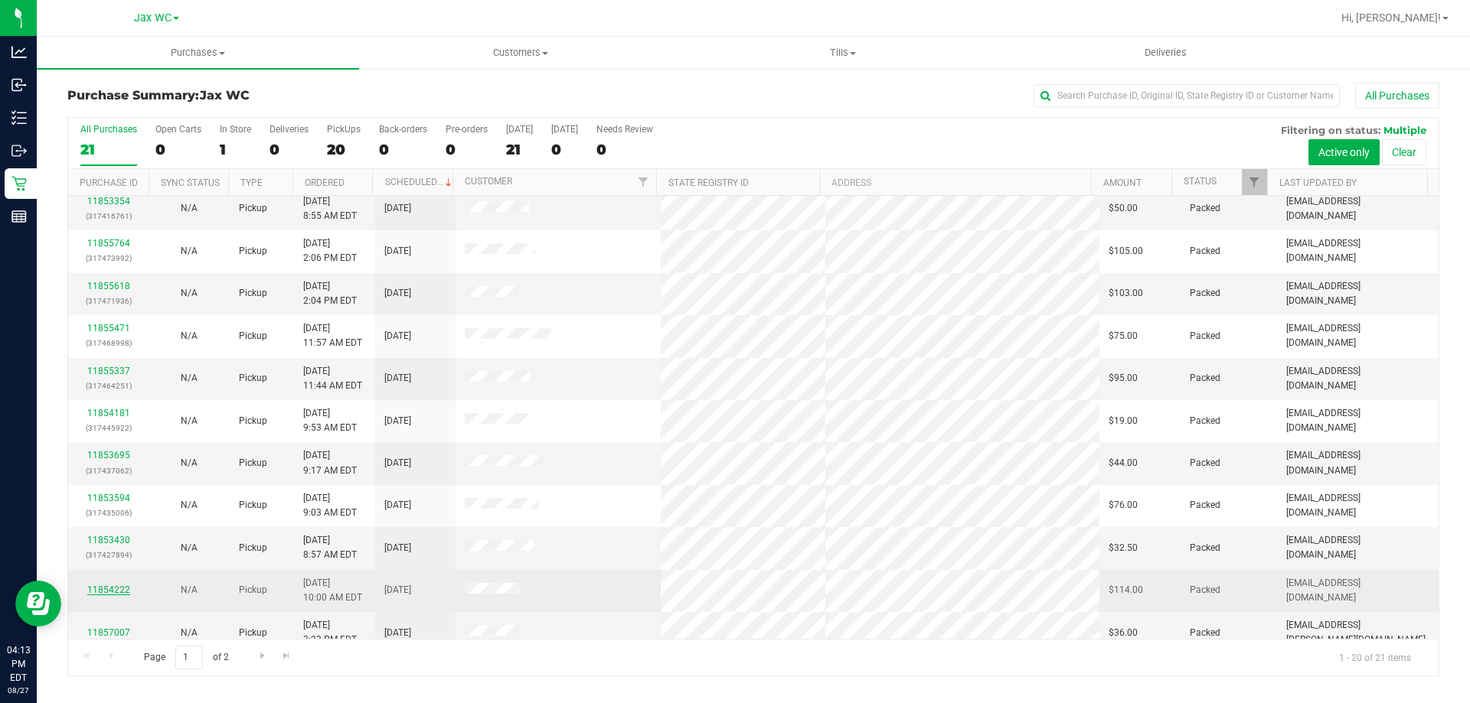
click at [116, 585] on link "11854222" at bounding box center [108, 590] width 43 height 11
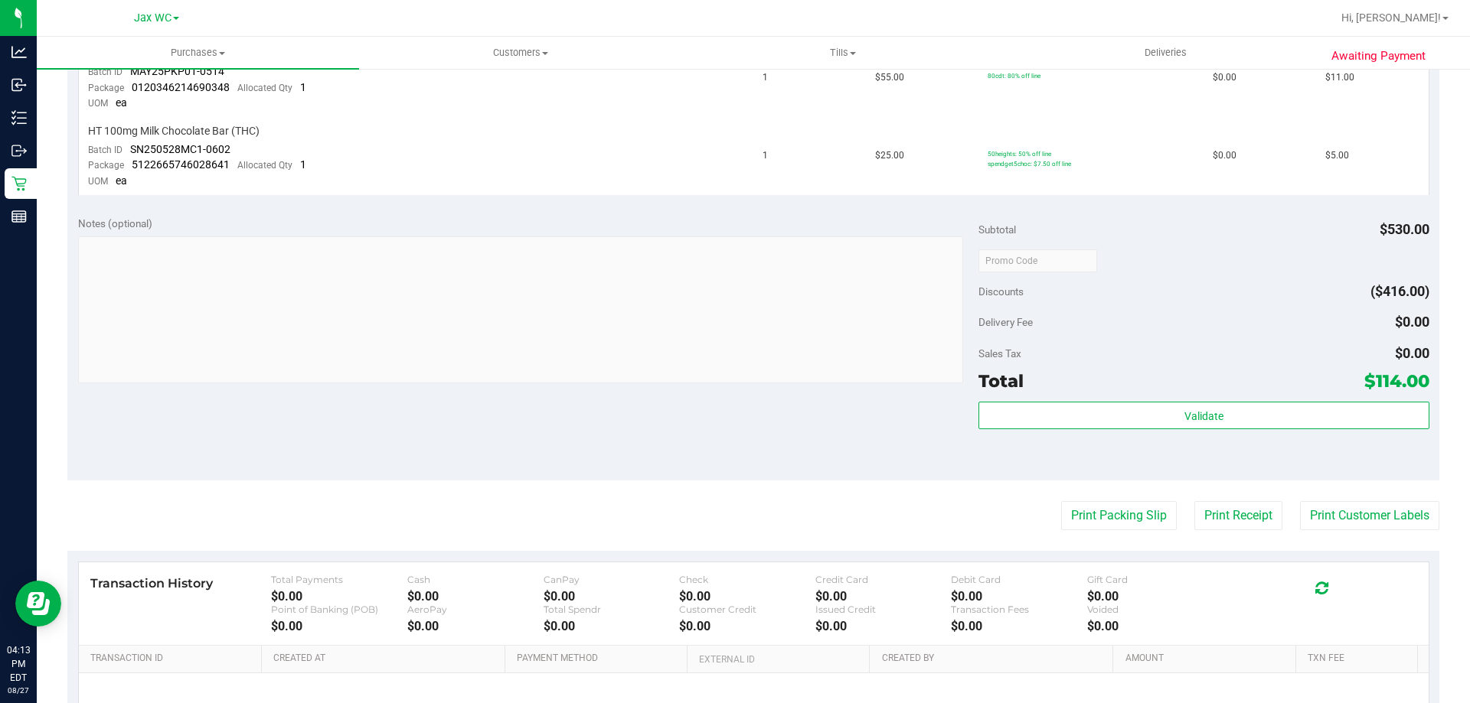
scroll to position [1083, 0]
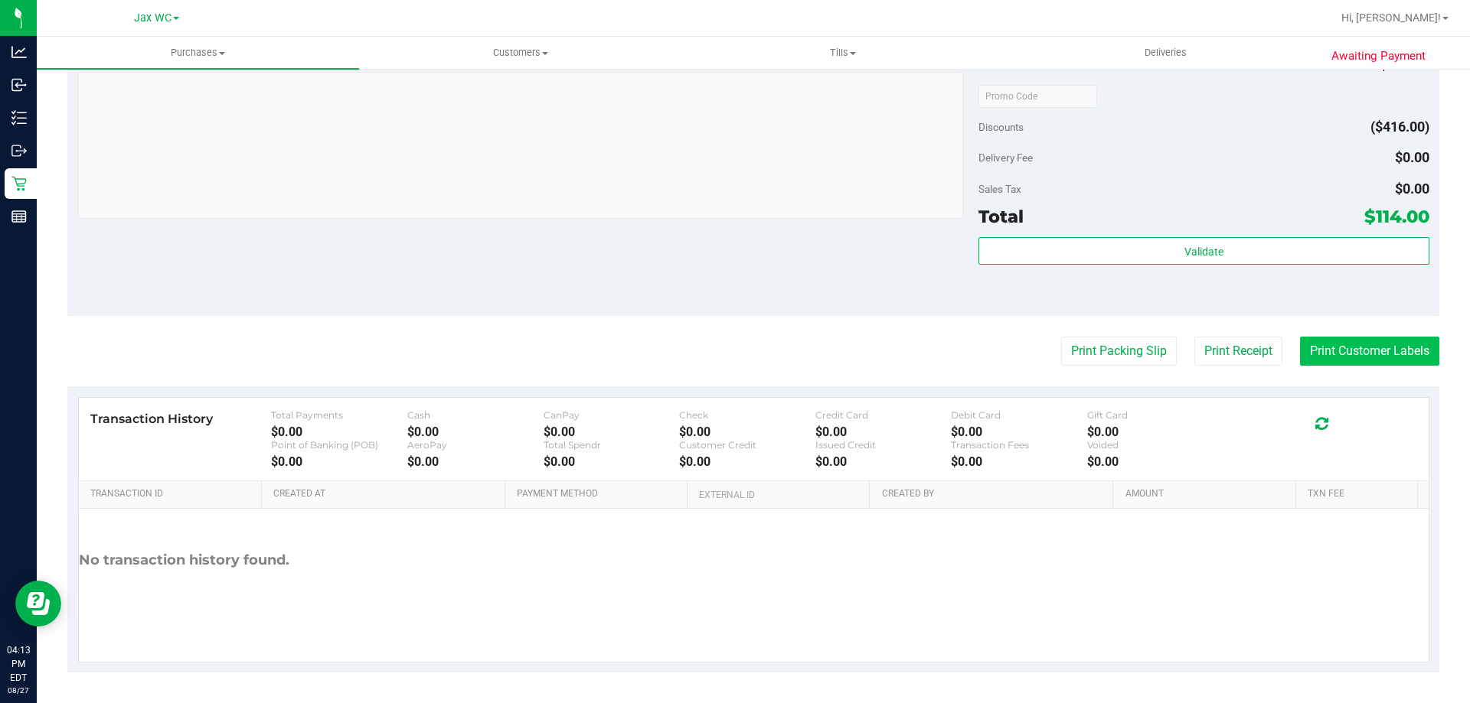
click at [1317, 358] on button "Print Customer Labels" at bounding box center [1369, 351] width 139 height 29
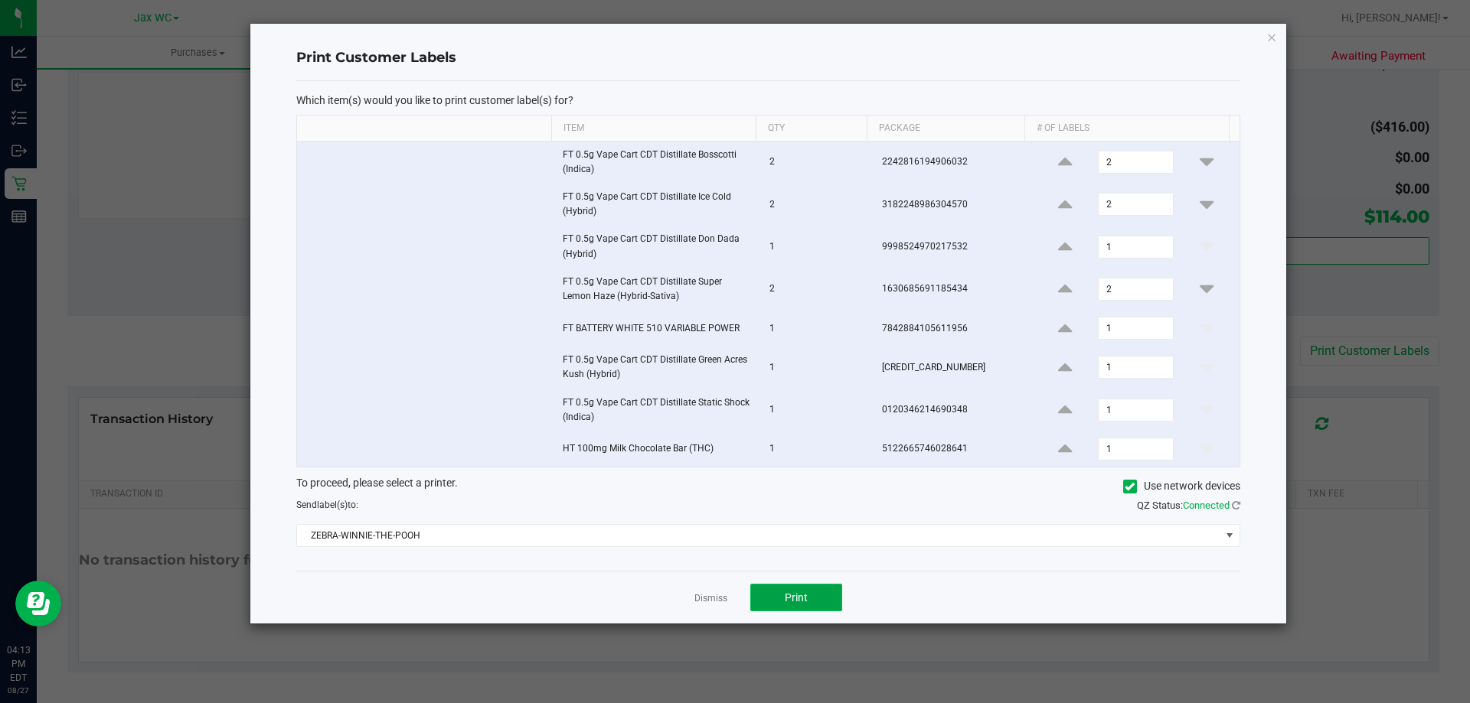
click at [765, 602] on button "Print" at bounding box center [796, 598] width 92 height 28
click at [719, 600] on link "Dismiss" at bounding box center [710, 598] width 33 height 13
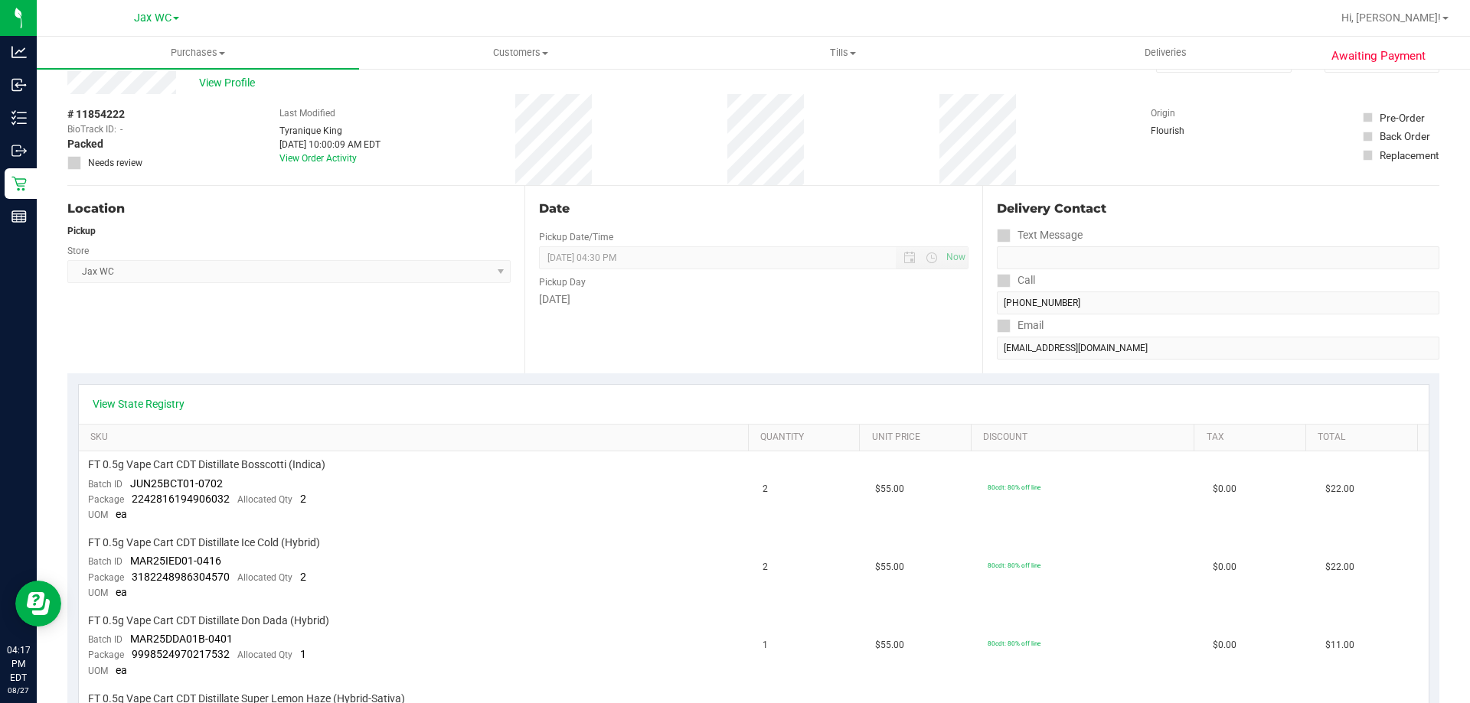
scroll to position [0, 0]
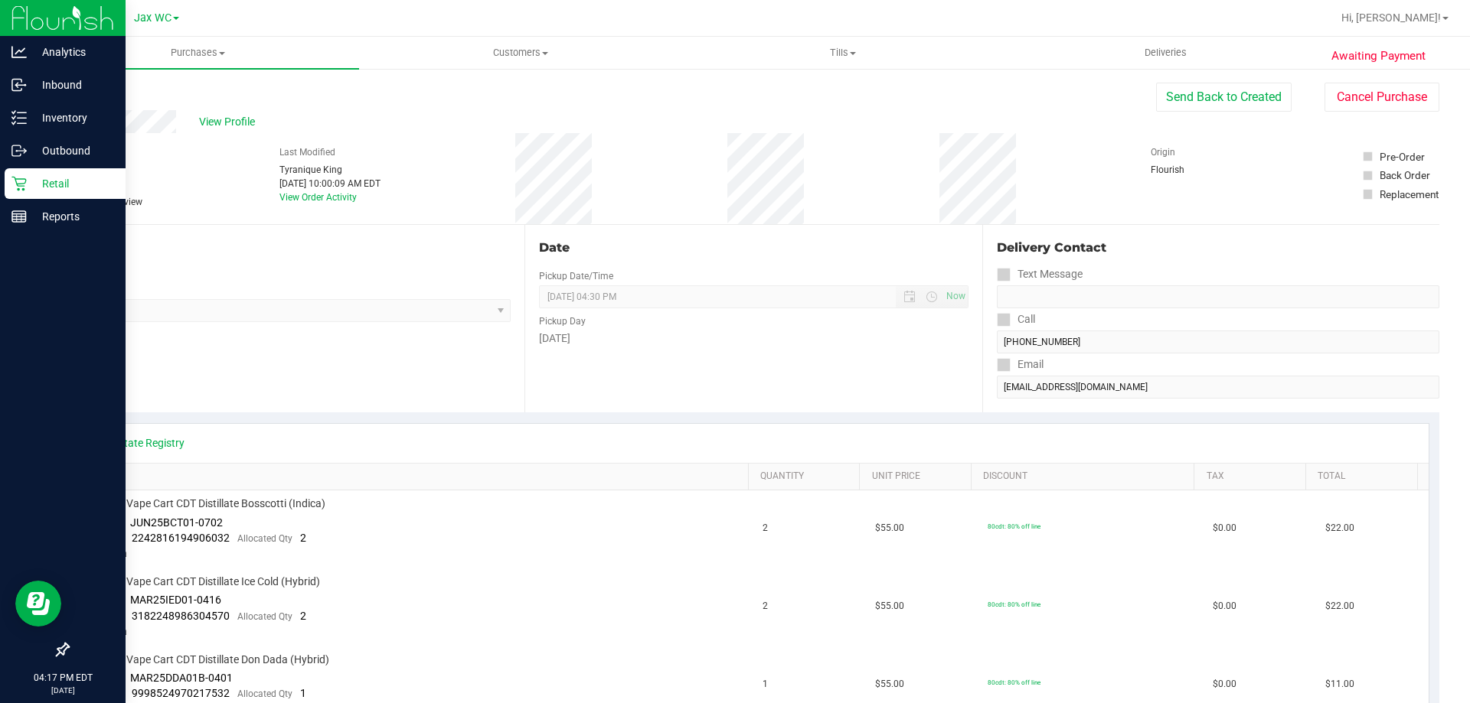
click at [33, 179] on p "Retail" at bounding box center [73, 184] width 92 height 18
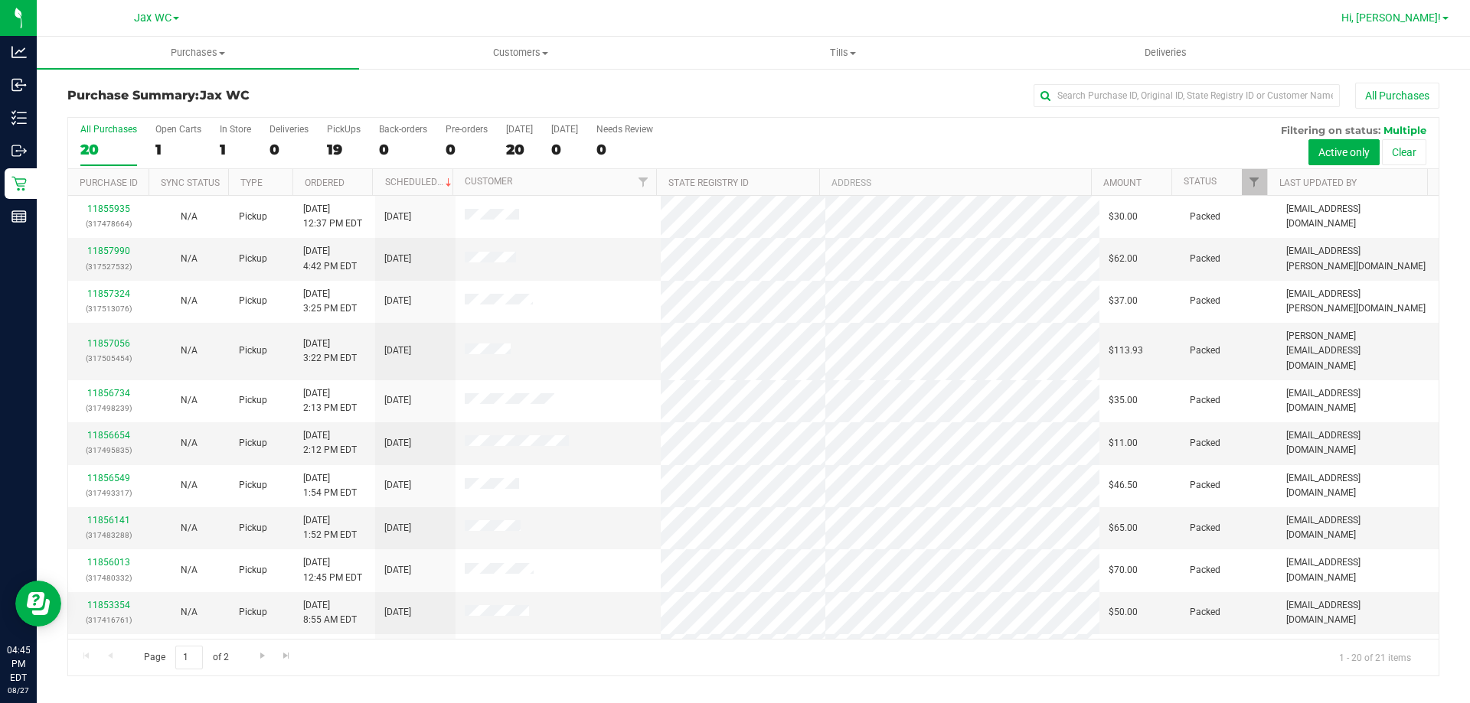
click at [1446, 22] on link "Hi, [PERSON_NAME]!" at bounding box center [1394, 18] width 119 height 16
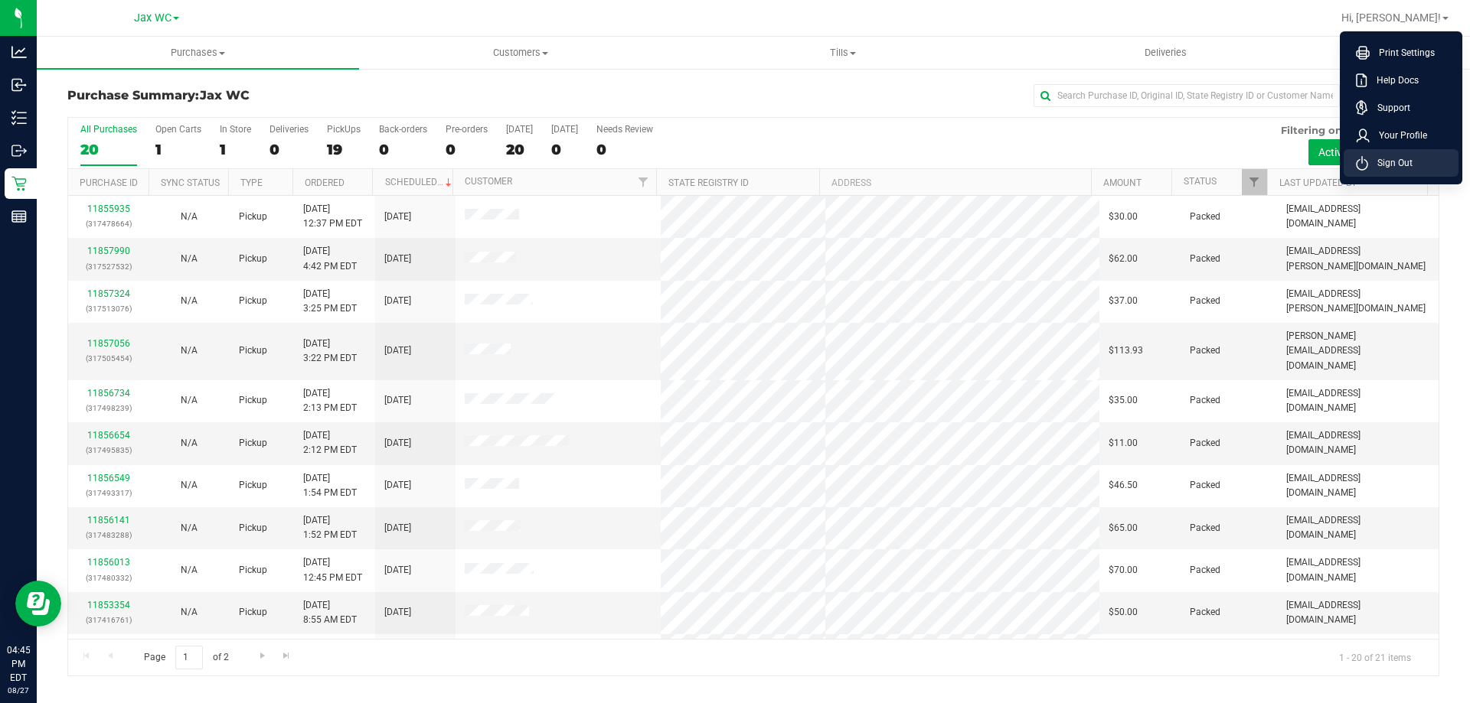
click at [1447, 171] on li "Sign Out" at bounding box center [1400, 163] width 115 height 28
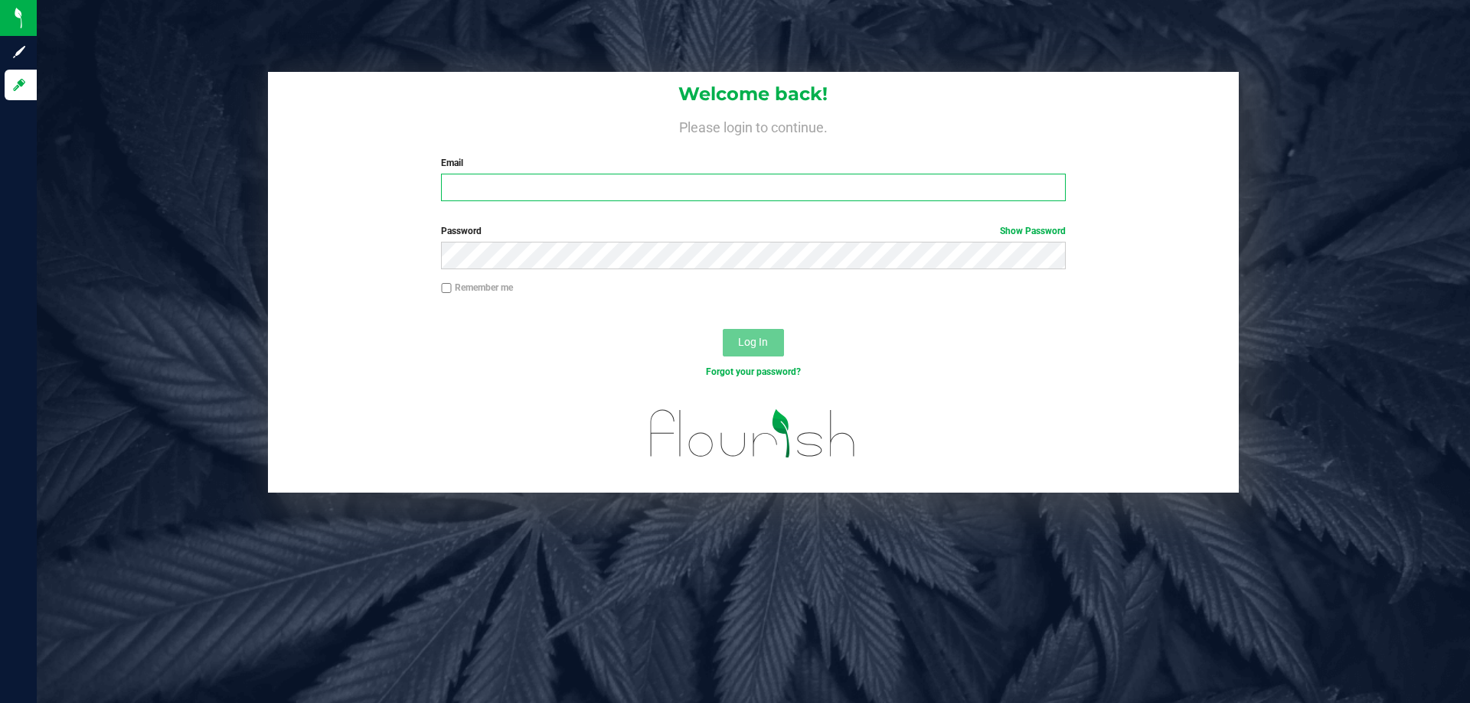
click at [571, 192] on input "Email" at bounding box center [753, 188] width 624 height 28
type input "[PERSON_NAME][EMAIL_ADDRESS][DOMAIN_NAME]"
click at [723, 329] on button "Log In" at bounding box center [753, 343] width 61 height 28
